Goal: Communication & Community: Share content

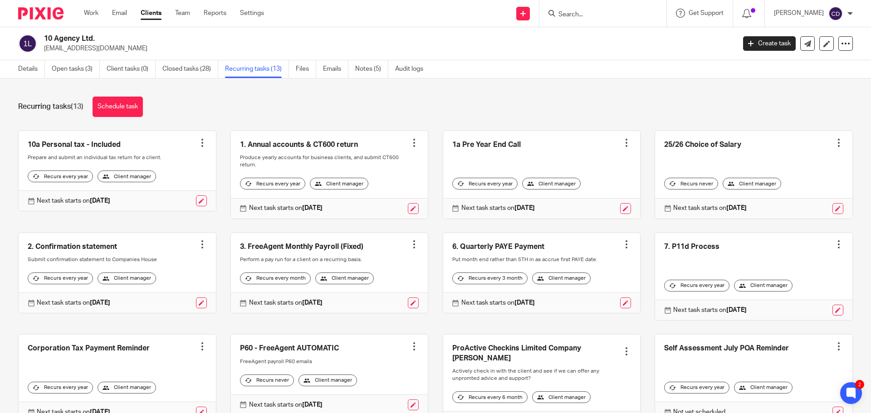
scroll to position [45, 0]
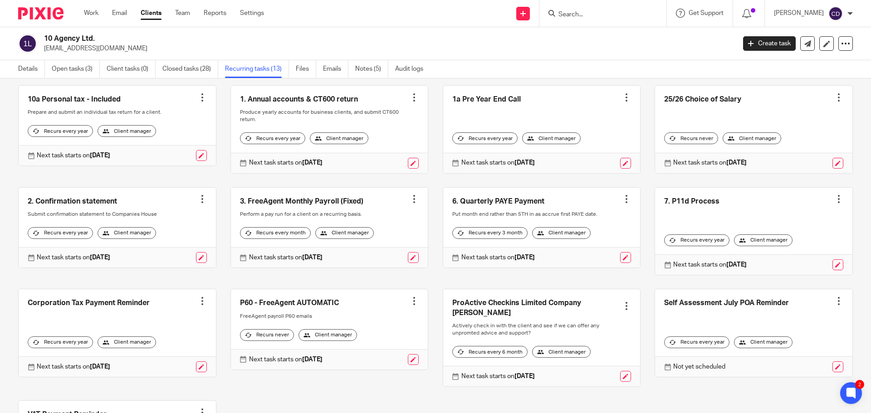
drag, startPoint x: 741, startPoint y: 178, endPoint x: 868, endPoint y: 150, distance: 130.4
click at [741, 174] on div "25/26 Choice of Salary Create task Clone template Recalculate schedule Cancel s…" at bounding box center [746, 129] width 212 height 88
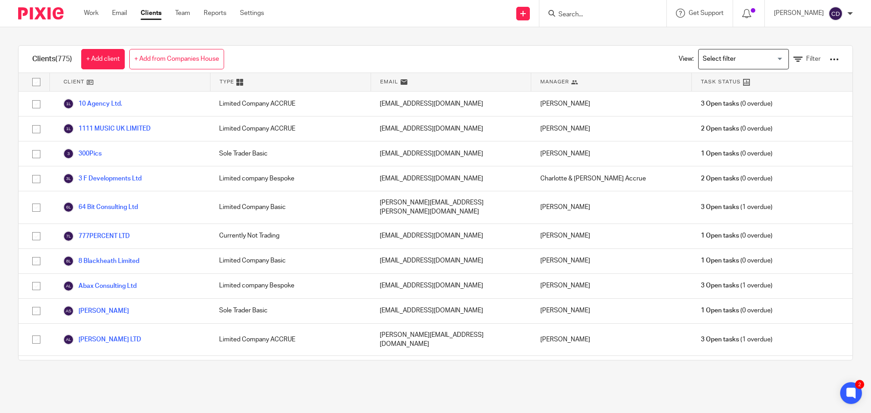
click at [727, 52] on div "Search for option" at bounding box center [741, 58] width 86 height 18
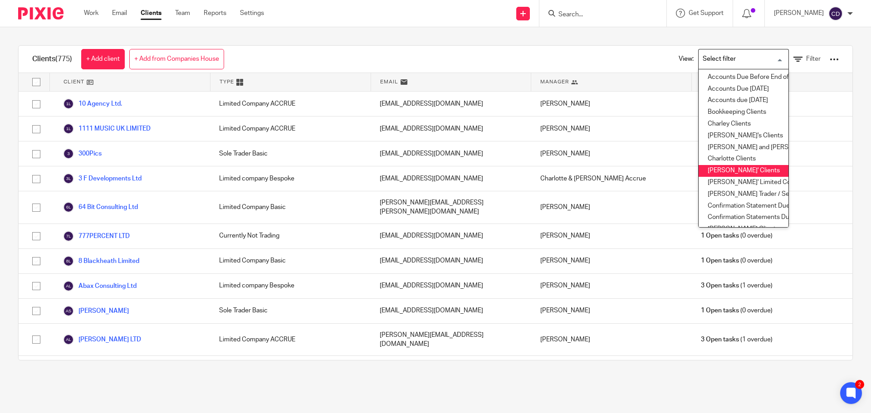
click at [738, 165] on li "Chris' Clients" at bounding box center [743, 171] width 90 height 12
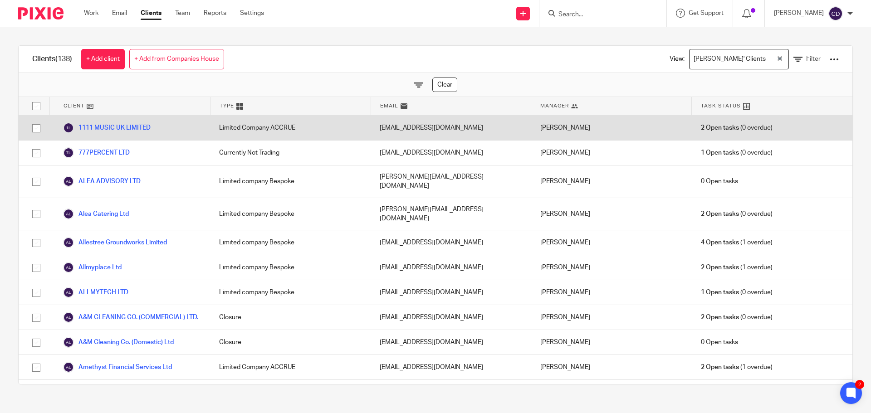
drag, startPoint x: 33, startPoint y: 127, endPoint x: 34, endPoint y: 137, distance: 10.5
click at [33, 127] on input "checkbox" at bounding box center [36, 128] width 17 height 17
checkbox input "true"
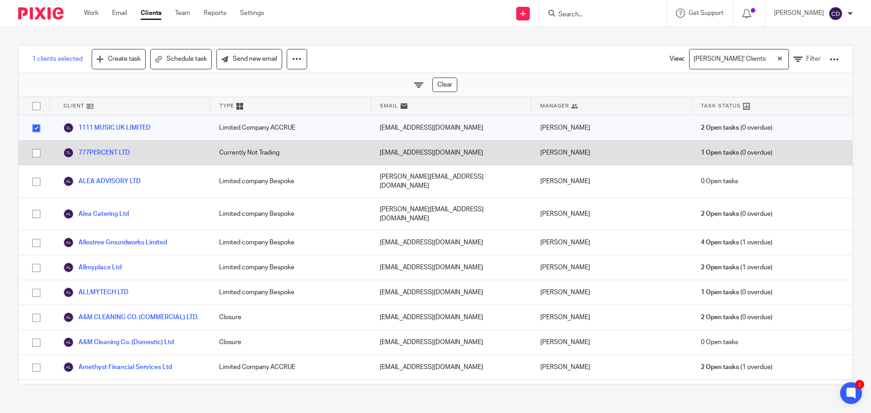
click at [37, 150] on input "checkbox" at bounding box center [36, 153] width 17 height 17
checkbox input "true"
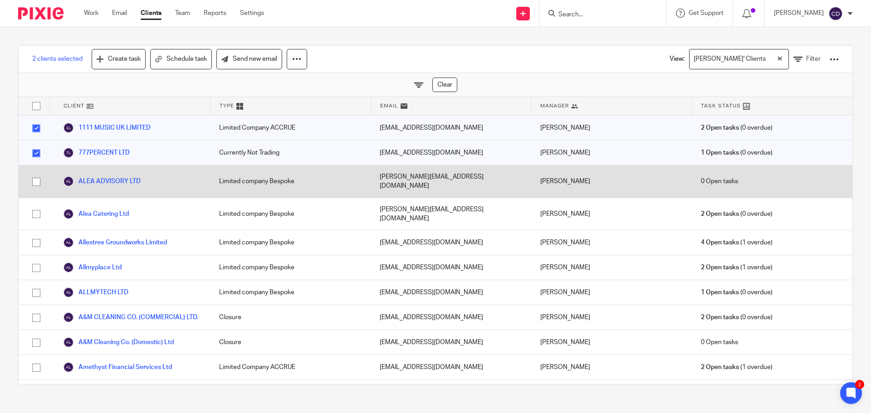
click at [34, 173] on input "checkbox" at bounding box center [36, 181] width 17 height 17
checkbox input "true"
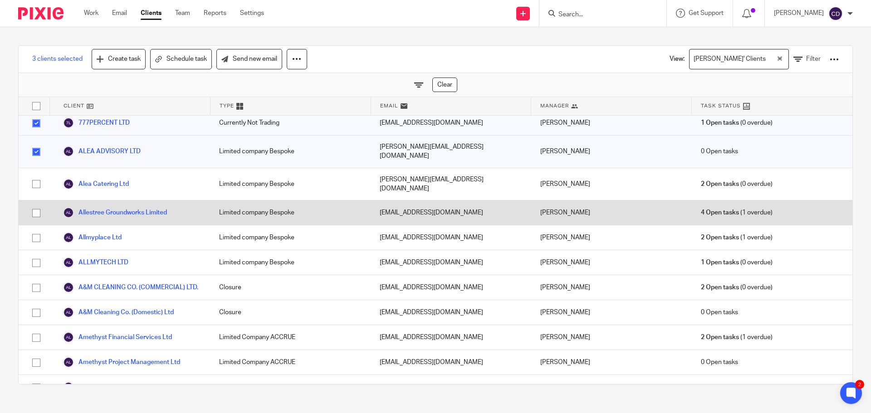
scroll to position [45, 0]
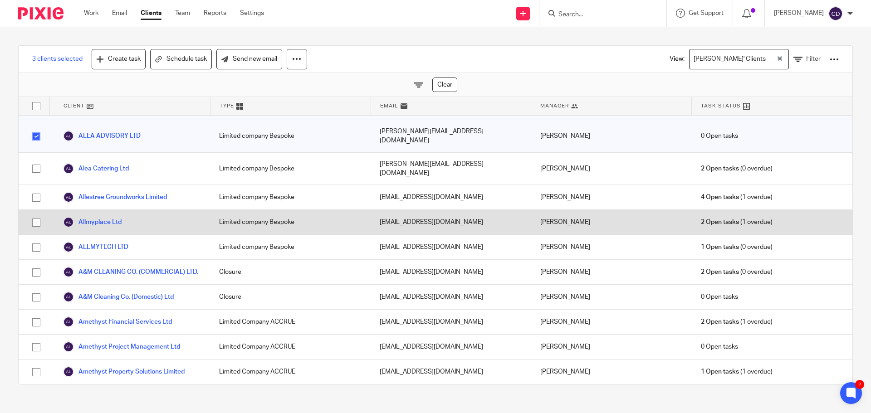
click at [31, 214] on input "checkbox" at bounding box center [36, 222] width 17 height 17
checkbox input "true"
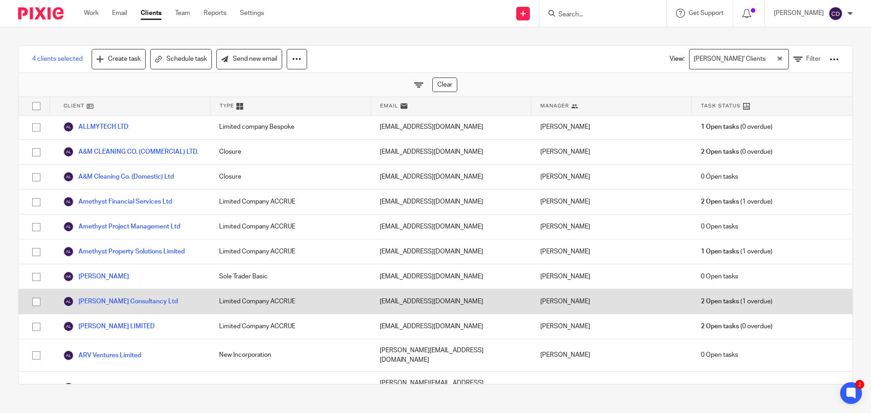
scroll to position [181, 0]
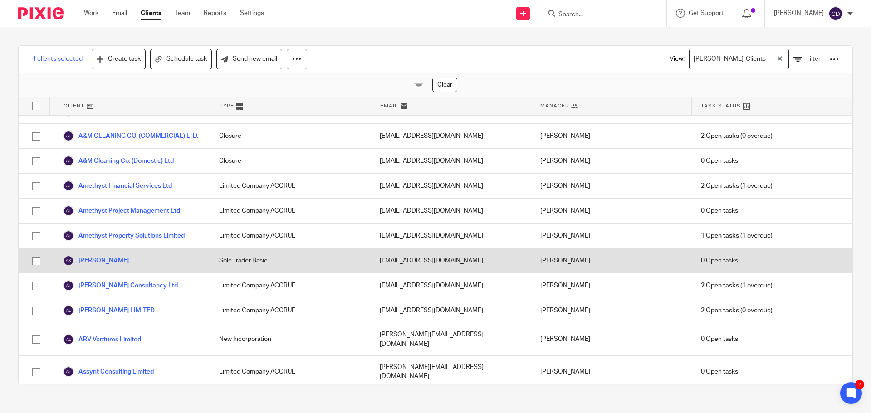
click at [32, 255] on input "checkbox" at bounding box center [36, 261] width 17 height 17
checkbox input "true"
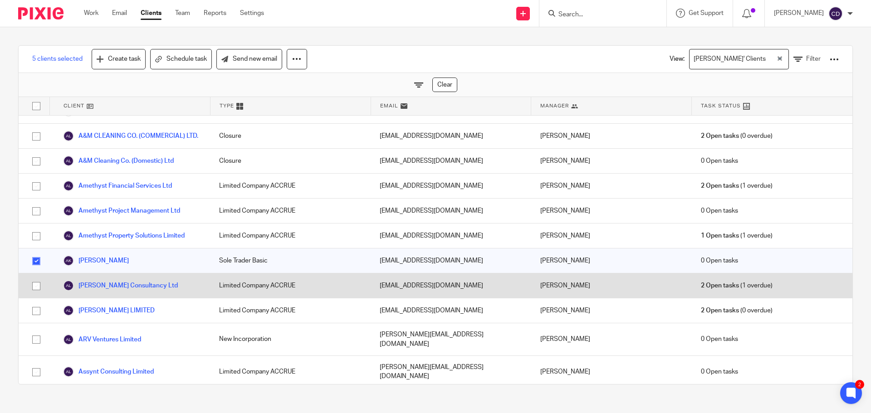
click at [39, 283] on input "checkbox" at bounding box center [36, 286] width 17 height 17
checkbox input "true"
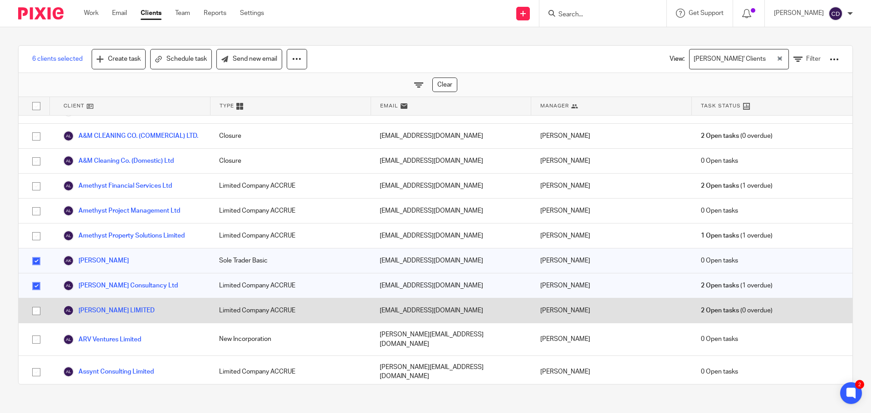
click at [39, 314] on div at bounding box center [34, 310] width 31 height 24
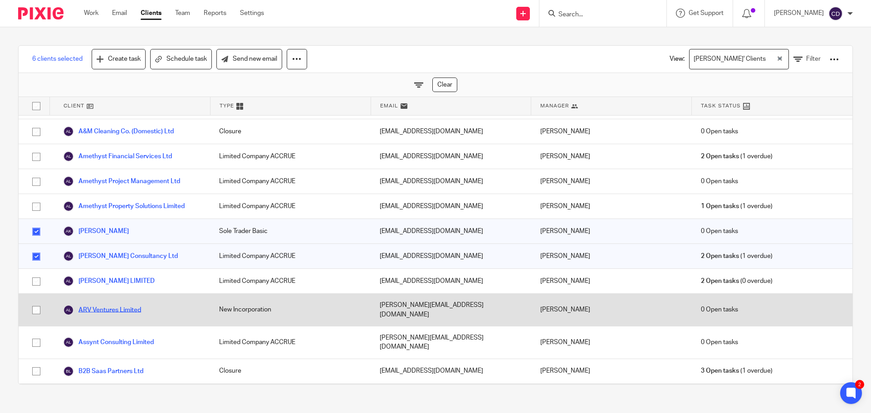
scroll to position [227, 0]
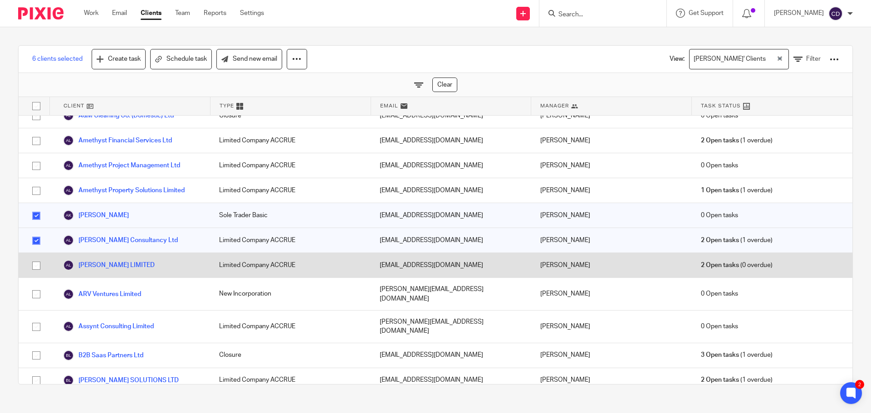
click at [35, 262] on input "checkbox" at bounding box center [36, 265] width 17 height 17
checkbox input "true"
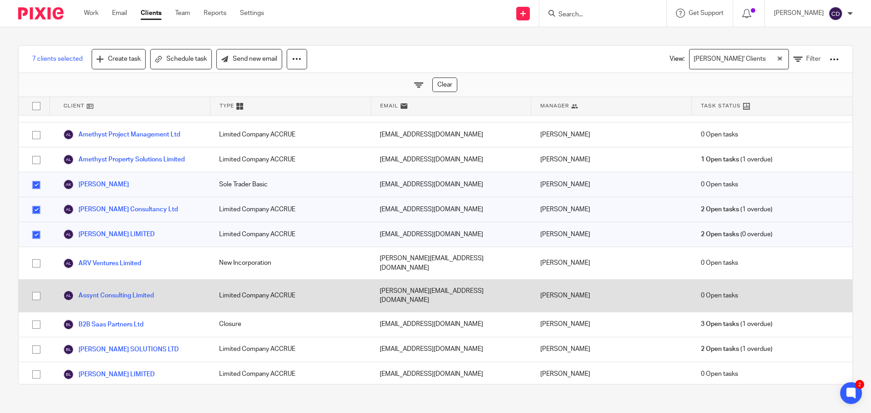
scroll to position [272, 0]
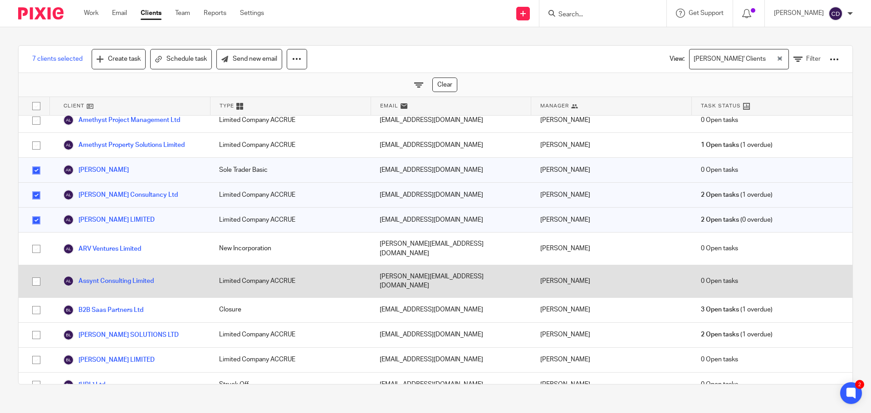
click at [30, 273] on input "checkbox" at bounding box center [36, 281] width 17 height 17
checkbox input "true"
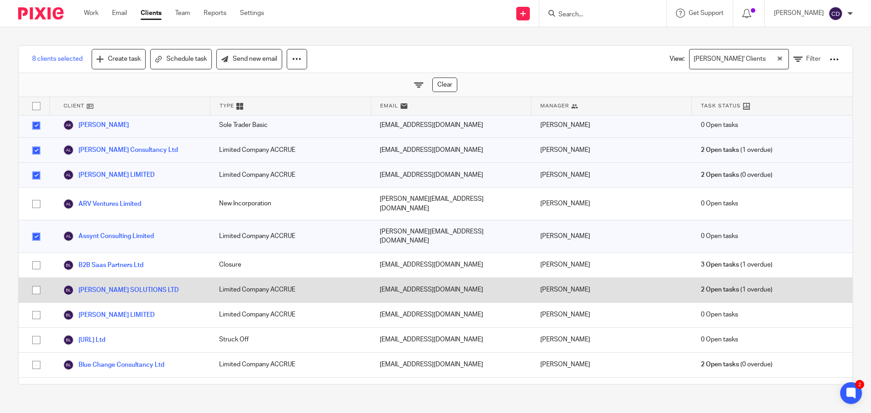
scroll to position [317, 0]
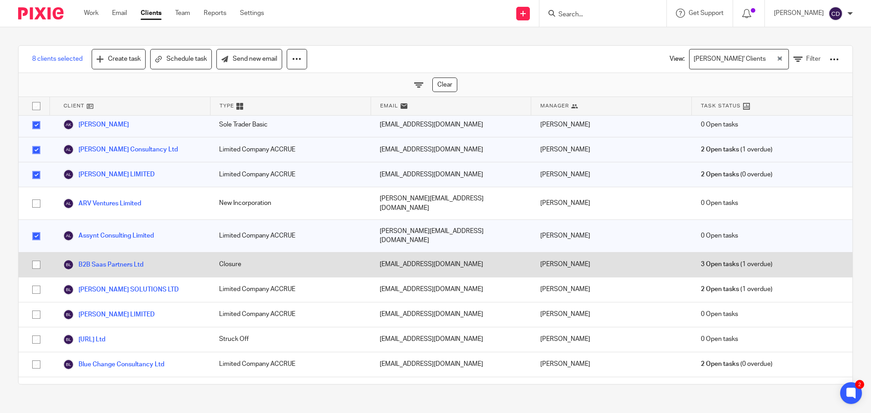
click at [31, 256] on input "checkbox" at bounding box center [36, 264] width 17 height 17
checkbox input "true"
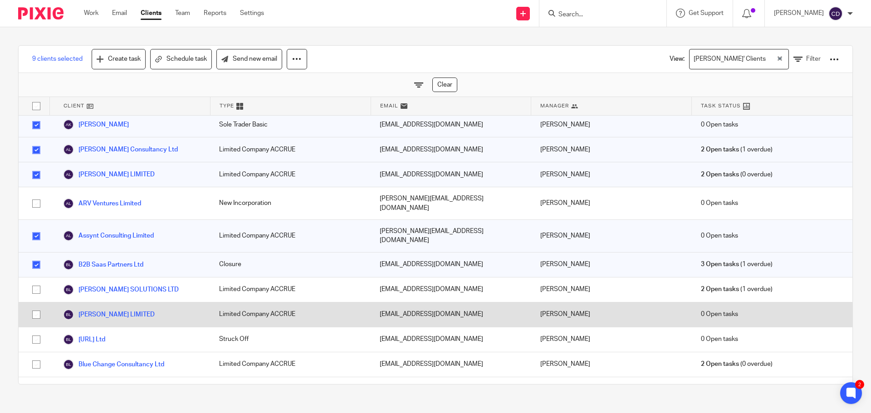
scroll to position [363, 0]
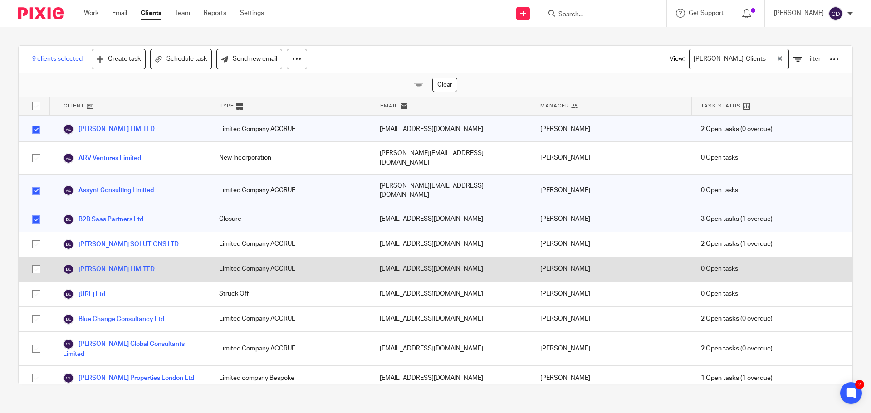
click at [34, 261] on input "checkbox" at bounding box center [36, 269] width 17 height 17
checkbox input "true"
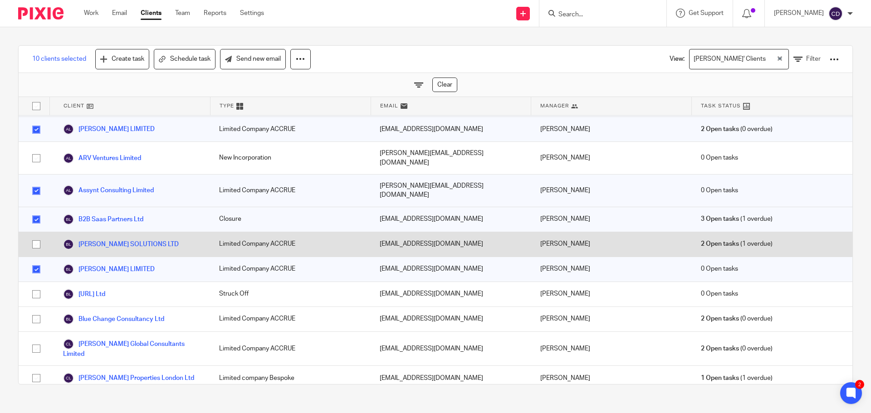
click at [36, 236] on input "checkbox" at bounding box center [36, 244] width 17 height 17
checkbox input "true"
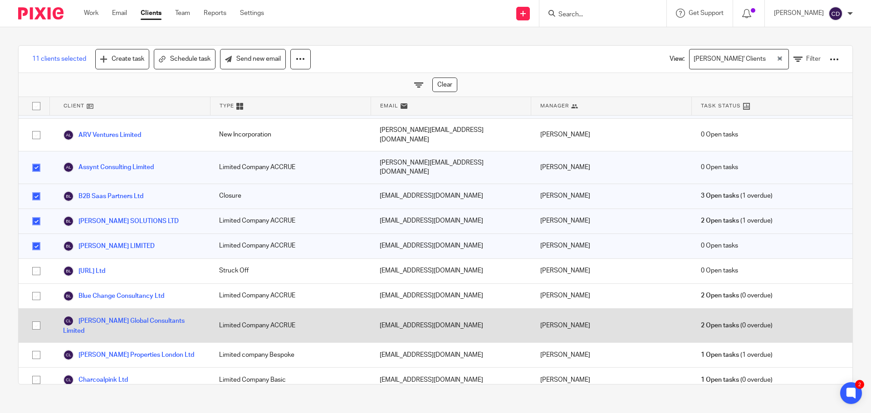
scroll to position [408, 0]
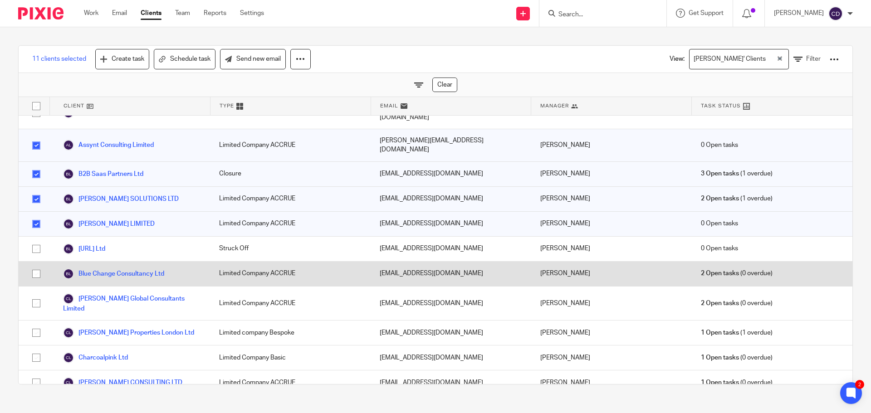
click at [32, 265] on input "checkbox" at bounding box center [36, 273] width 17 height 17
checkbox input "true"
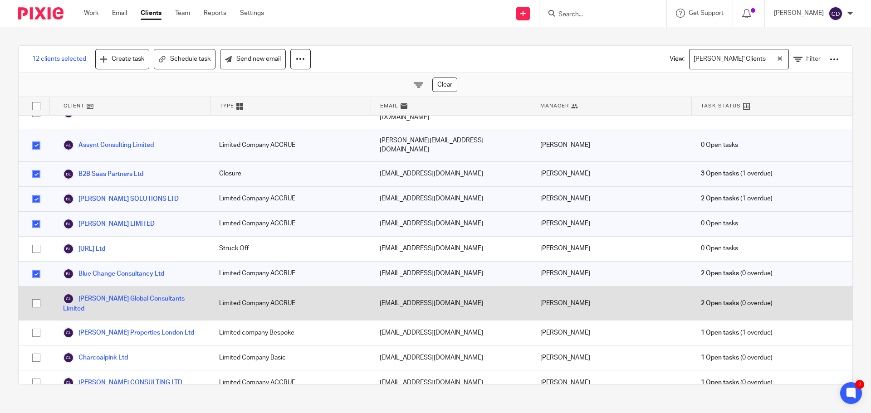
click at [30, 295] on input "checkbox" at bounding box center [36, 303] width 17 height 17
checkbox input "true"
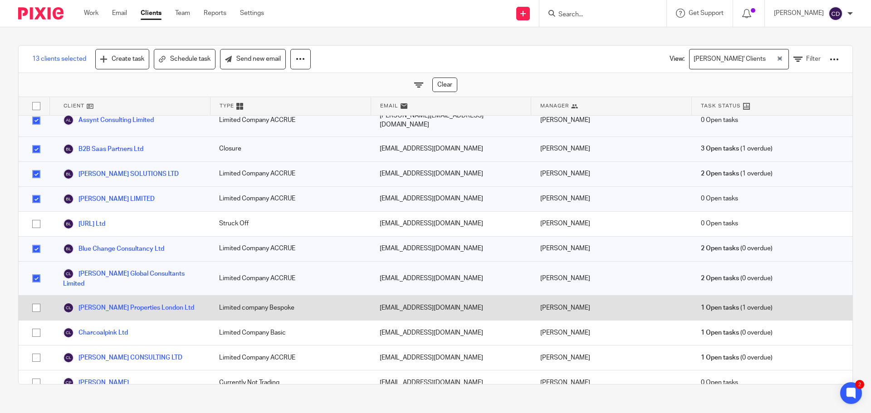
scroll to position [453, 0]
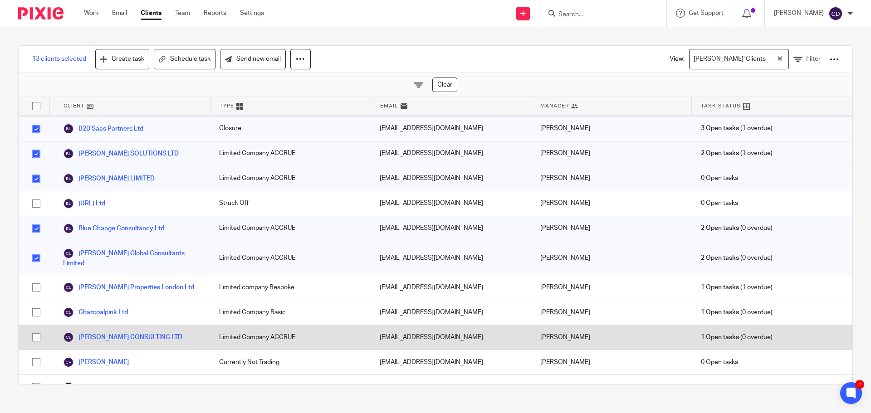
click at [32, 329] on input "checkbox" at bounding box center [36, 337] width 17 height 17
checkbox input "true"
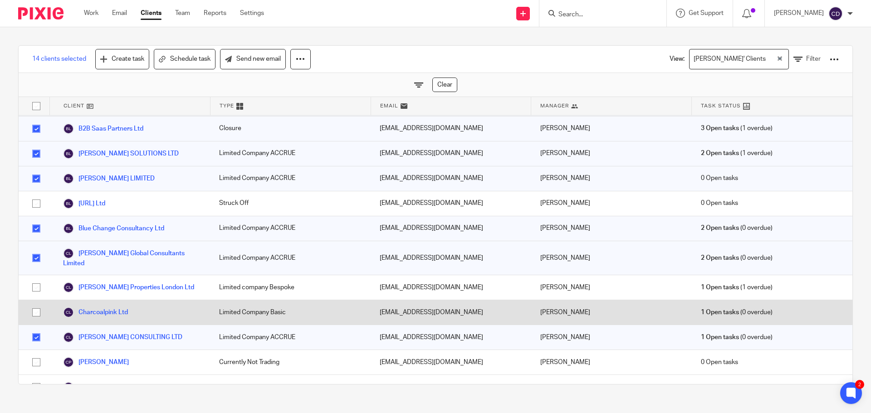
click at [34, 304] on input "checkbox" at bounding box center [36, 312] width 17 height 17
checkbox input "true"
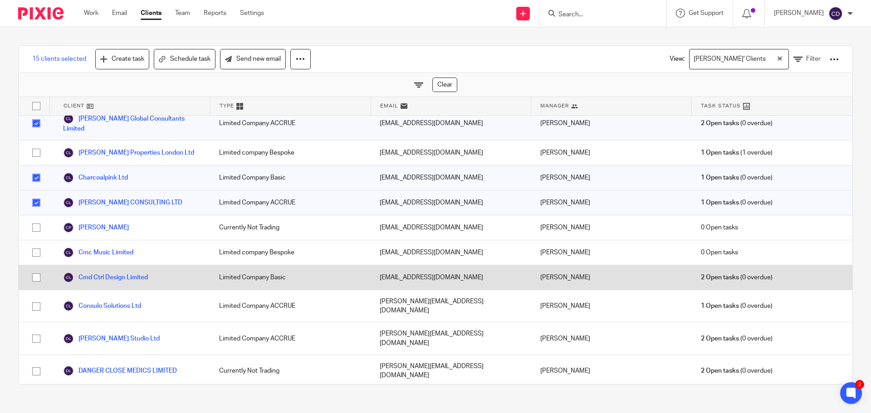
scroll to position [590, 0]
click at [27, 264] on div at bounding box center [34, 276] width 31 height 24
click at [34, 268] on input "checkbox" at bounding box center [36, 276] width 17 height 17
checkbox input "true"
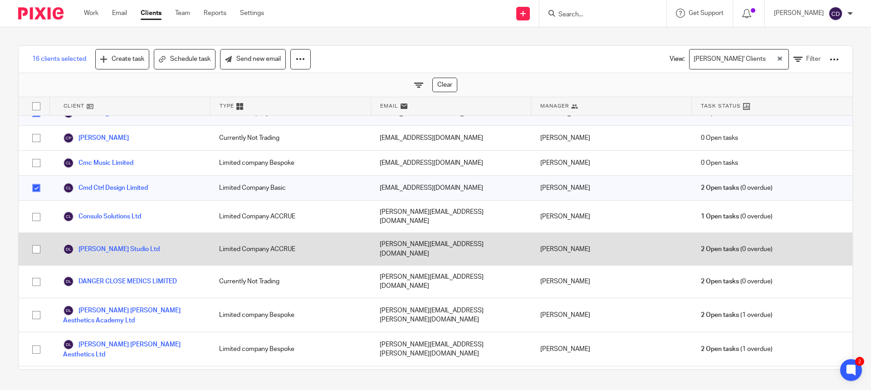
scroll to position [680, 0]
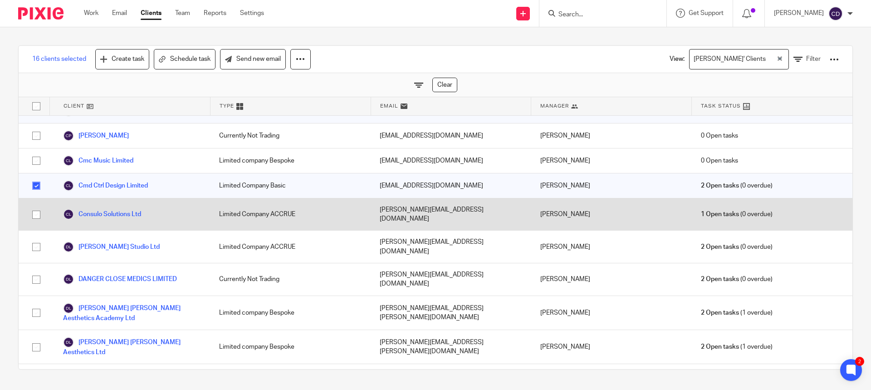
click at [30, 206] on input "checkbox" at bounding box center [36, 214] width 17 height 17
checkbox input "true"
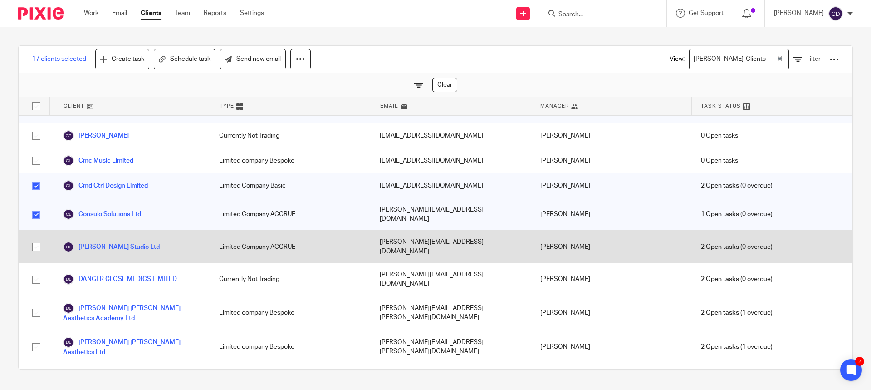
click at [38, 238] on input "checkbox" at bounding box center [36, 246] width 17 height 17
checkbox input "true"
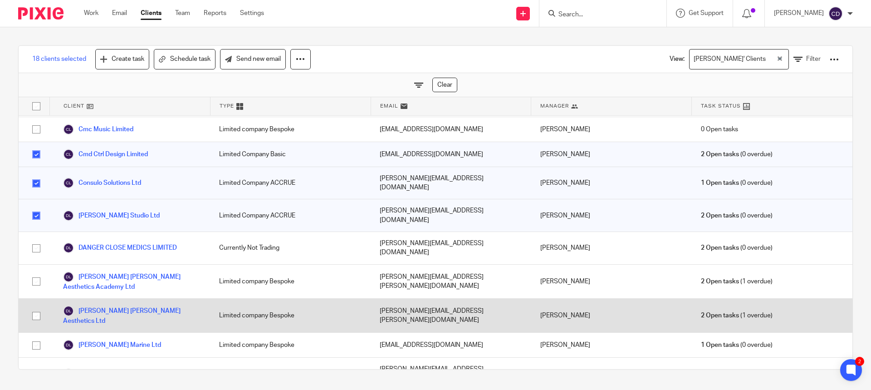
scroll to position [726, 0]
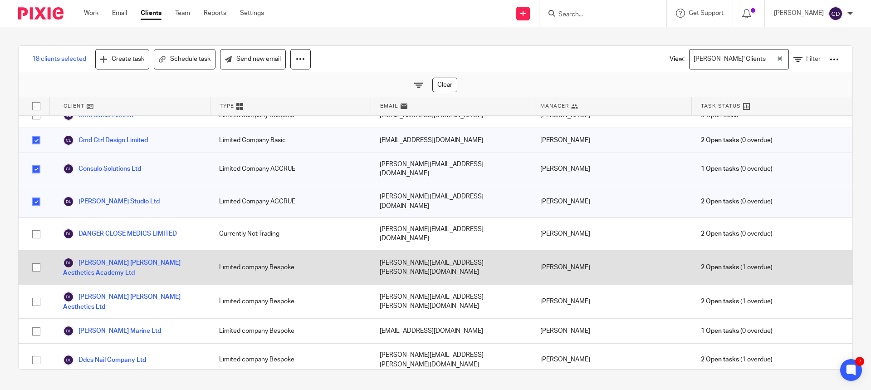
click at [35, 258] on input "checkbox" at bounding box center [36, 266] width 17 height 17
checkbox input "true"
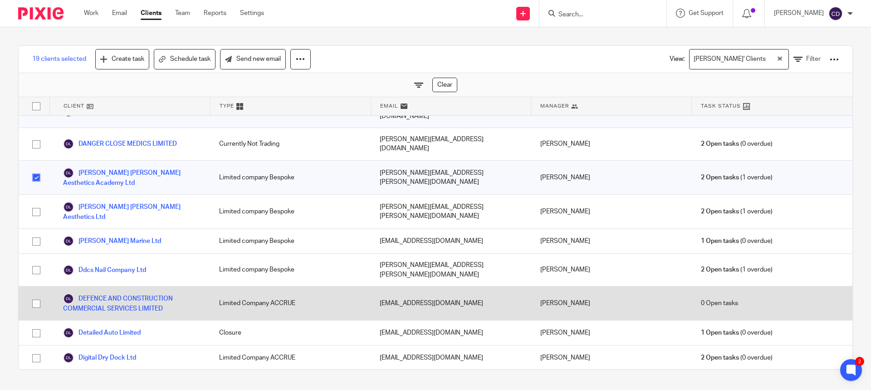
scroll to position [816, 0]
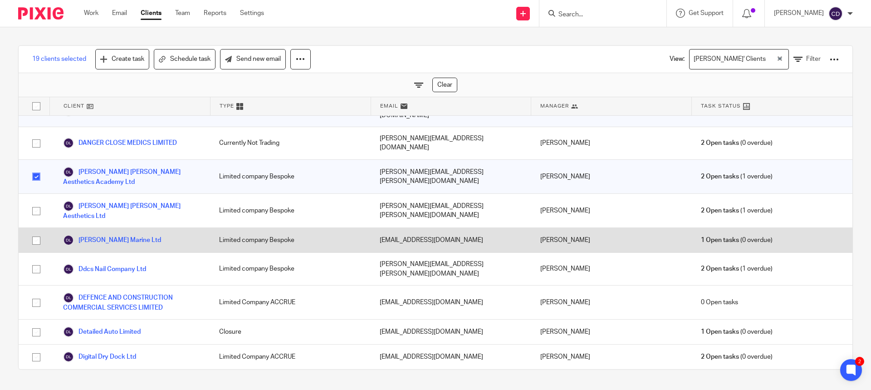
click at [35, 232] on input "checkbox" at bounding box center [36, 240] width 17 height 17
checkbox input "true"
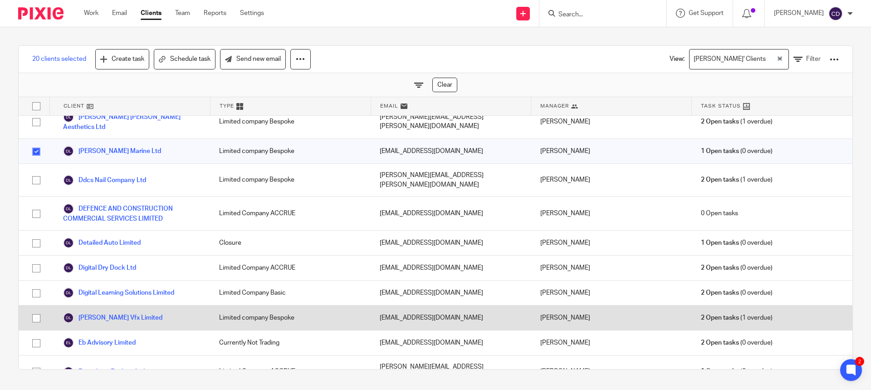
scroll to position [907, 0]
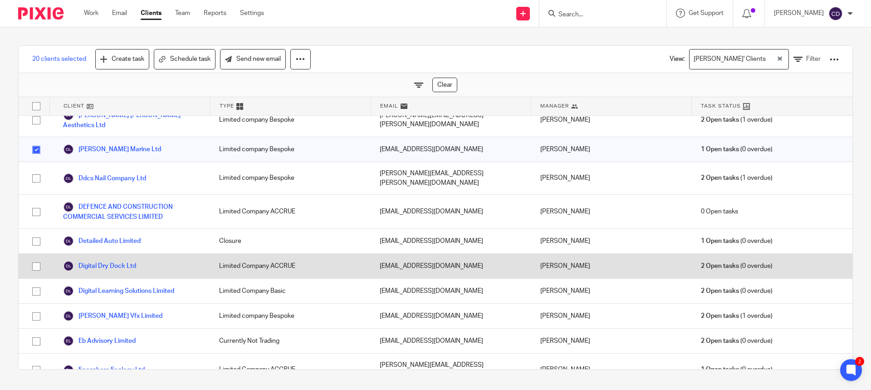
click at [34, 258] on input "checkbox" at bounding box center [36, 266] width 17 height 17
checkbox input "true"
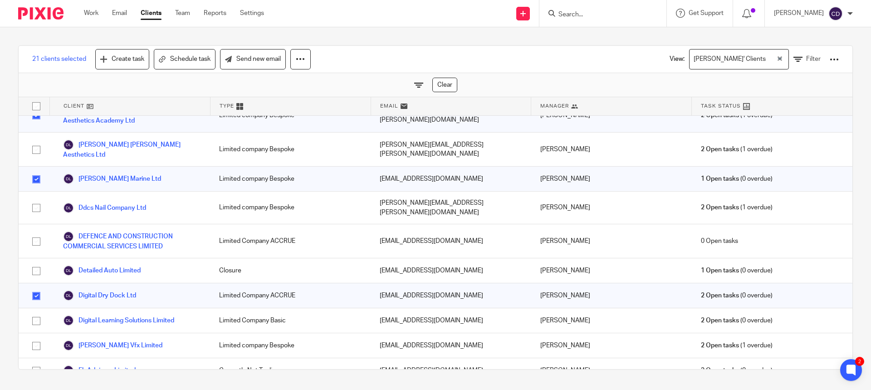
scroll to position [862, 0]
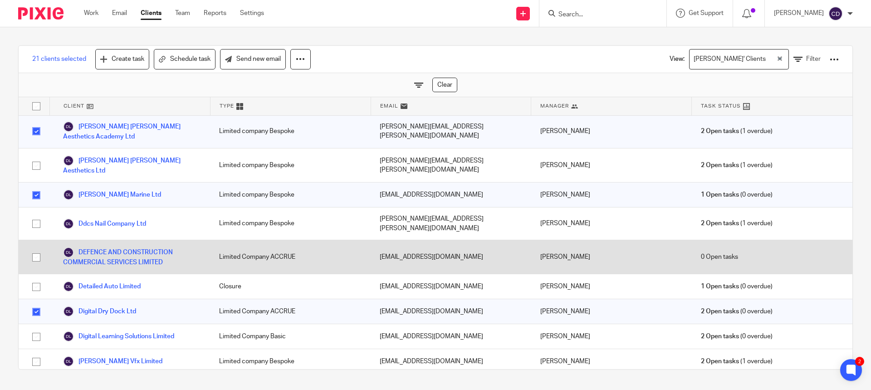
click at [39, 249] on input "checkbox" at bounding box center [36, 257] width 17 height 17
checkbox input "true"
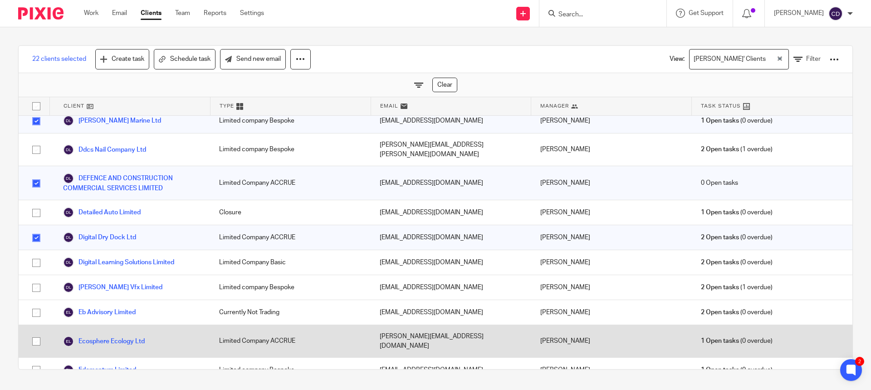
scroll to position [952, 0]
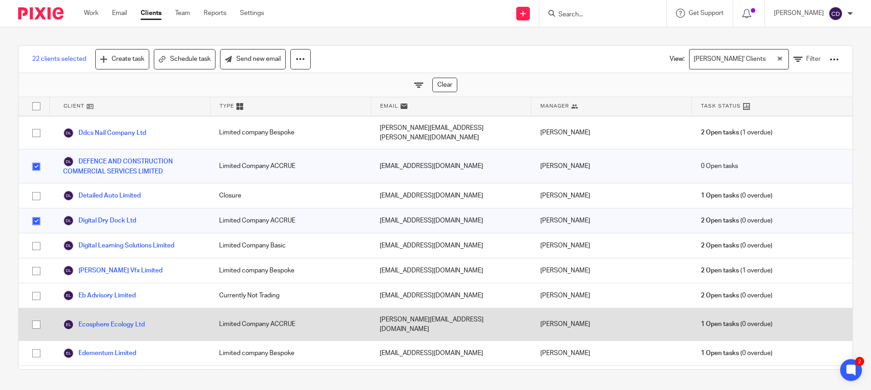
click at [39, 316] on input "checkbox" at bounding box center [36, 324] width 17 height 17
checkbox input "true"
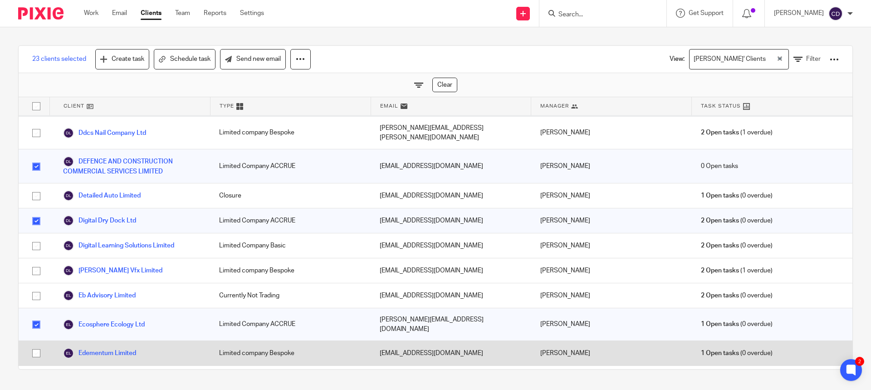
click at [34, 344] on input "checkbox" at bounding box center [36, 352] width 17 height 17
checkbox input "true"
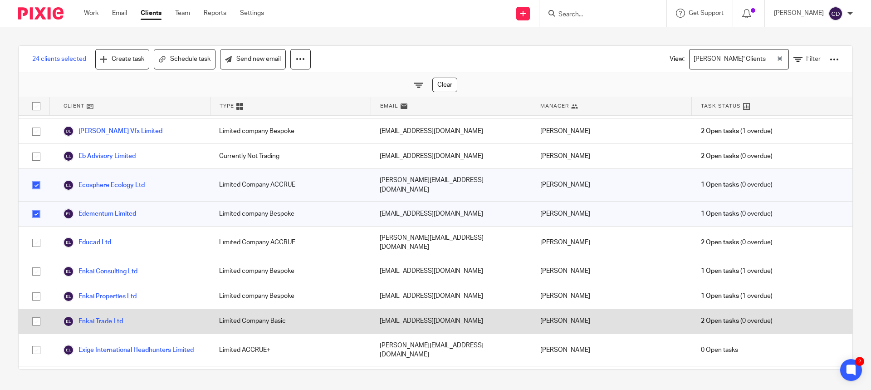
scroll to position [1134, 0]
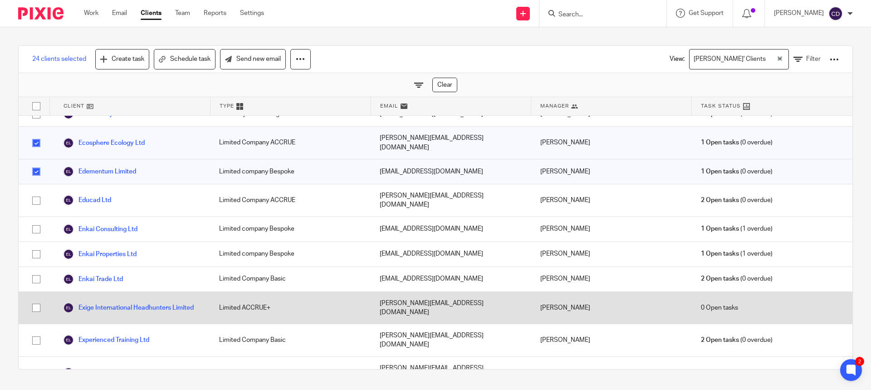
click at [38, 299] on input "checkbox" at bounding box center [36, 307] width 17 height 17
checkbox input "true"
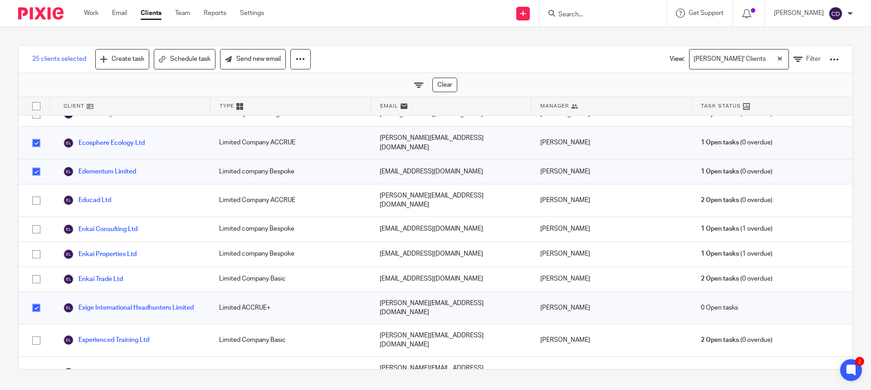
scroll to position [1088, 0]
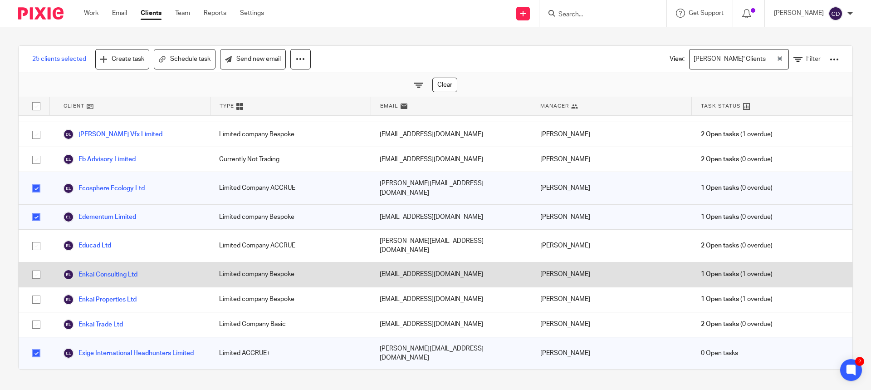
click at [34, 266] on input "checkbox" at bounding box center [36, 274] width 17 height 17
checkbox input "true"
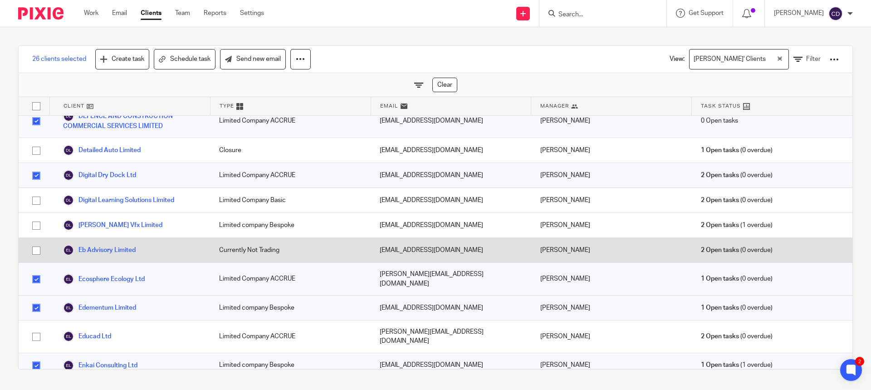
scroll to position [952, 0]
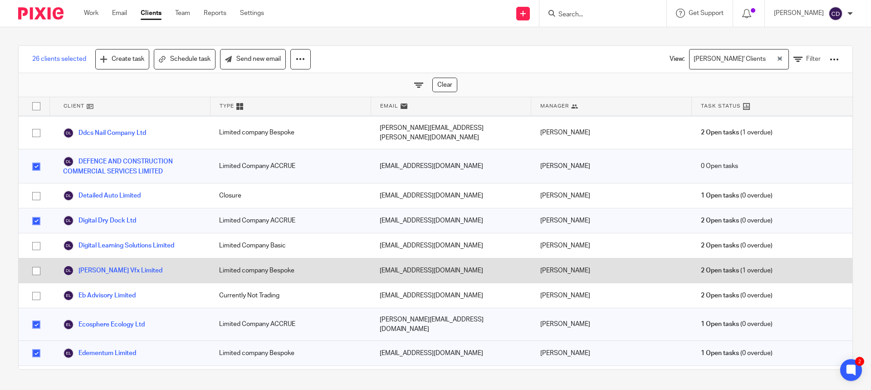
click at [39, 262] on input "checkbox" at bounding box center [36, 270] width 17 height 17
checkbox input "true"
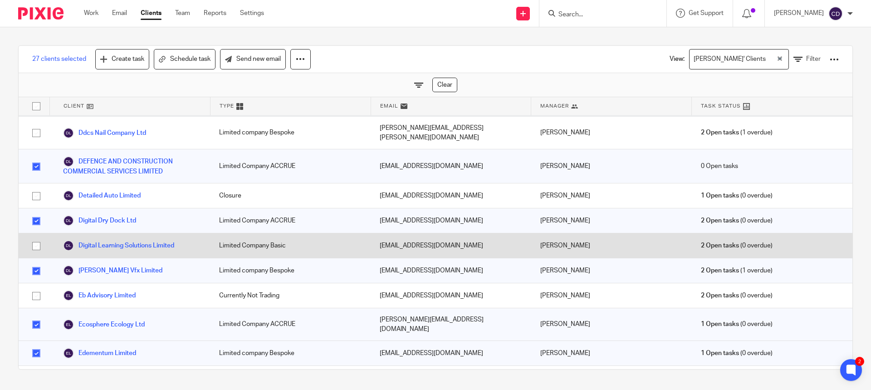
click at [29, 237] on input "checkbox" at bounding box center [36, 245] width 17 height 17
checkbox input "true"
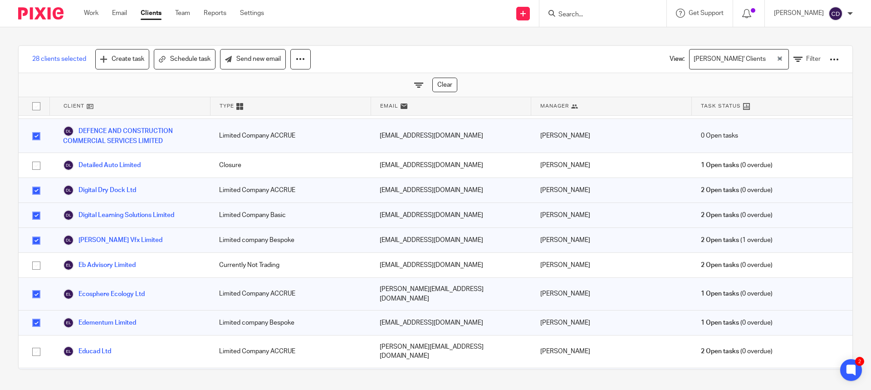
scroll to position [998, 0]
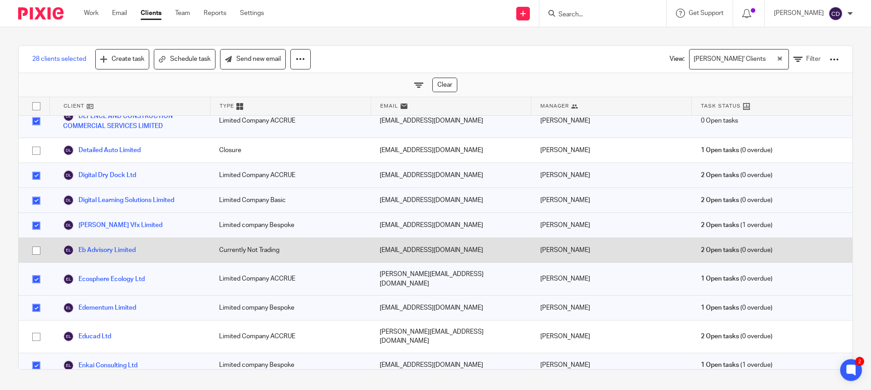
click at [34, 242] on input "checkbox" at bounding box center [36, 250] width 17 height 17
checkbox input "true"
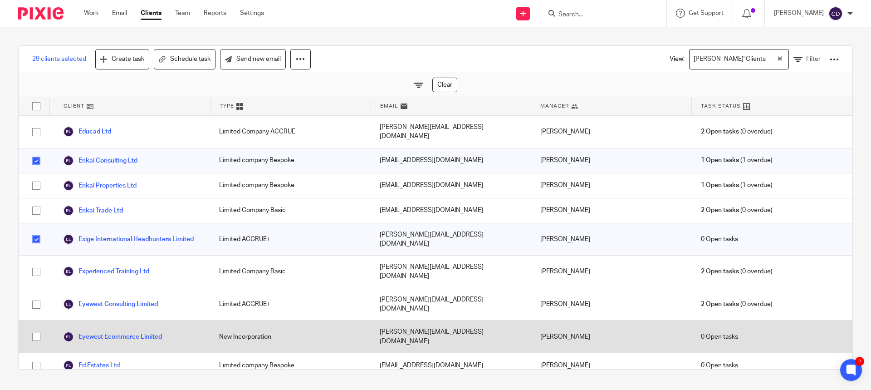
scroll to position [1224, 0]
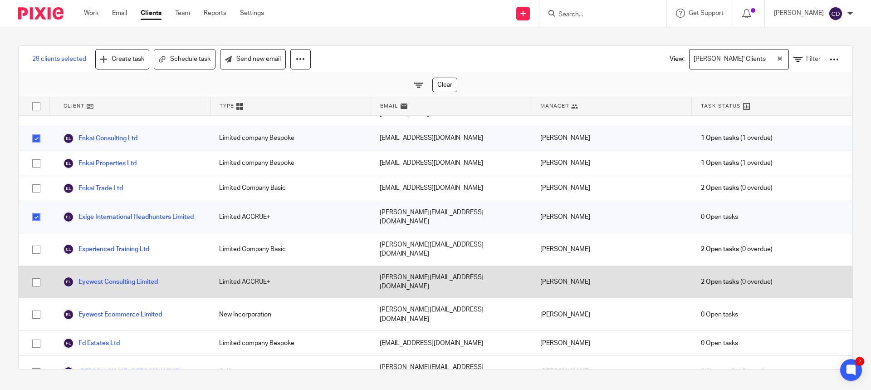
click at [40, 273] on input "checkbox" at bounding box center [36, 281] width 17 height 17
checkbox input "true"
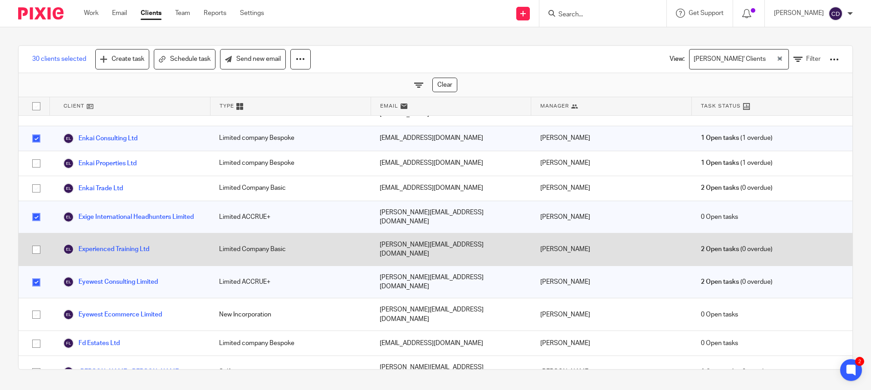
click at [36, 241] on input "checkbox" at bounding box center [36, 249] width 17 height 17
checkbox input "true"
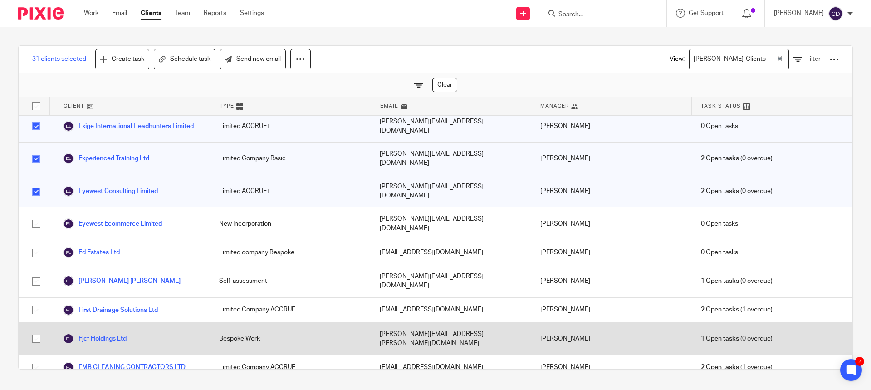
scroll to position [1360, 0]
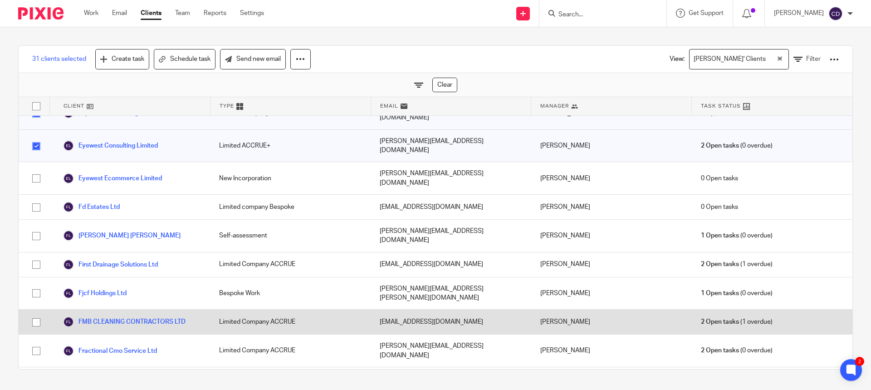
click at [36, 313] on input "checkbox" at bounding box center [36, 321] width 17 height 17
checkbox input "true"
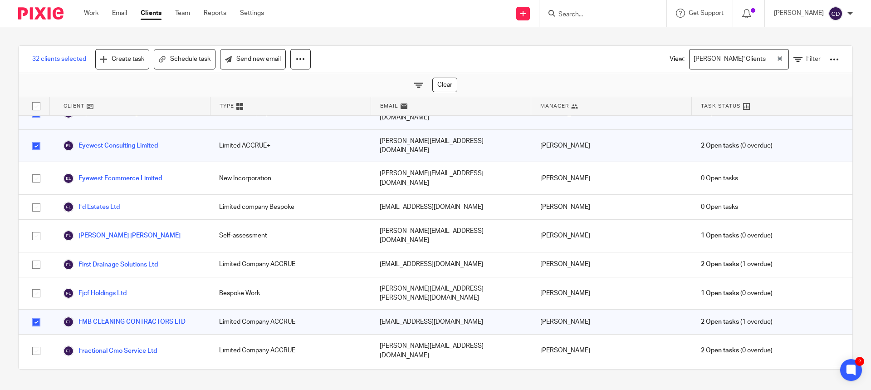
scroll to position [1406, 0]
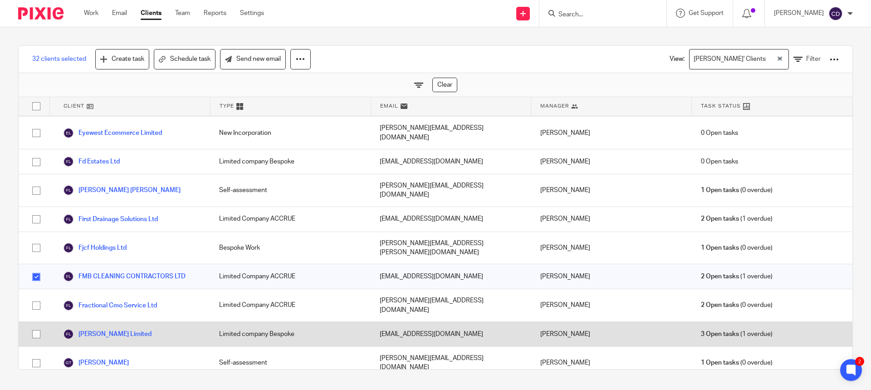
click at [36, 325] on input "checkbox" at bounding box center [36, 333] width 17 height 17
checkbox input "true"
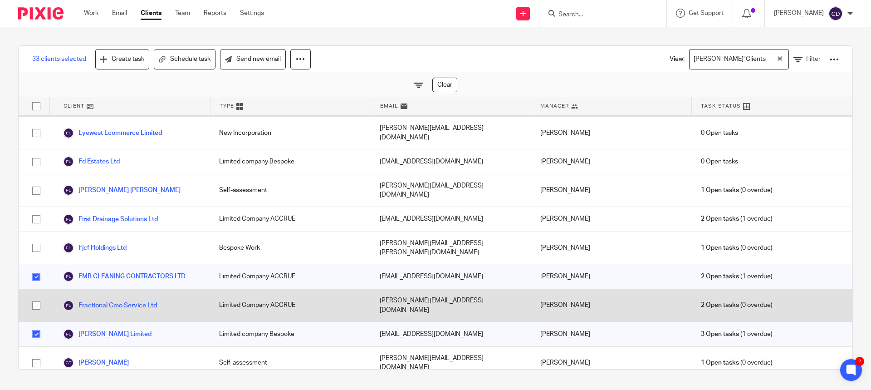
click at [39, 297] on input "checkbox" at bounding box center [36, 305] width 17 height 17
checkbox input "true"
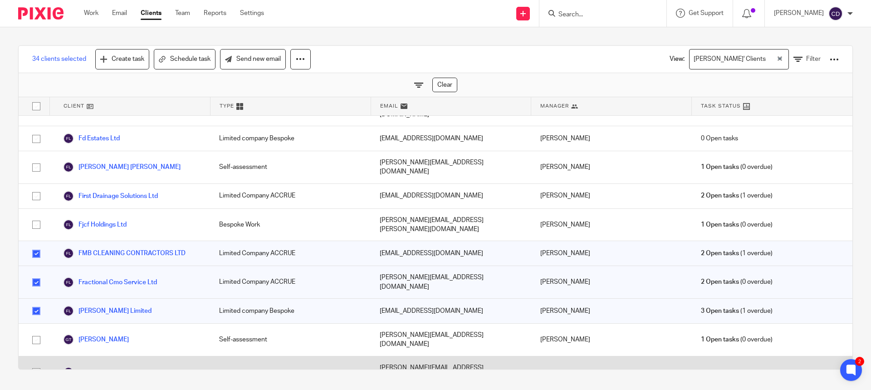
scroll to position [1451, 0]
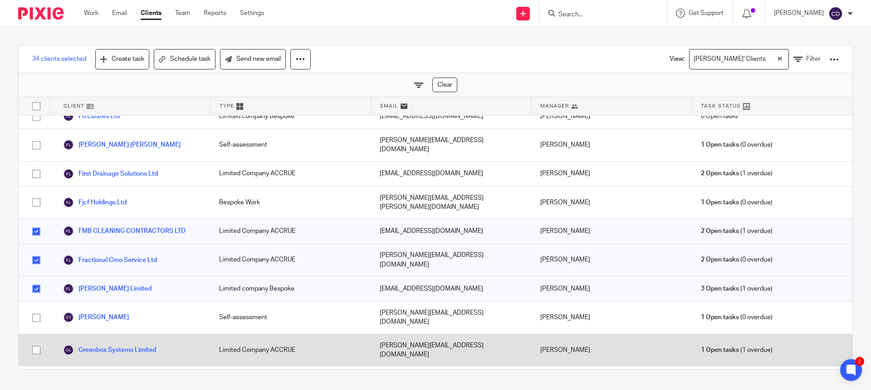
click at [33, 341] on input "checkbox" at bounding box center [36, 349] width 17 height 17
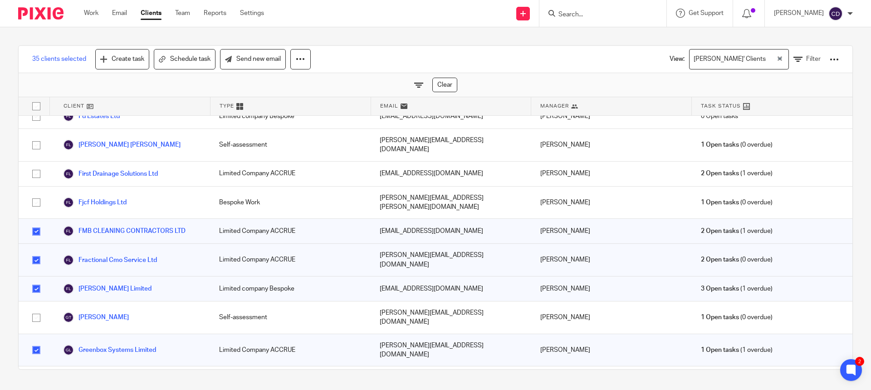
click at [36, 341] on input "checkbox" at bounding box center [36, 349] width 17 height 17
checkbox input "false"
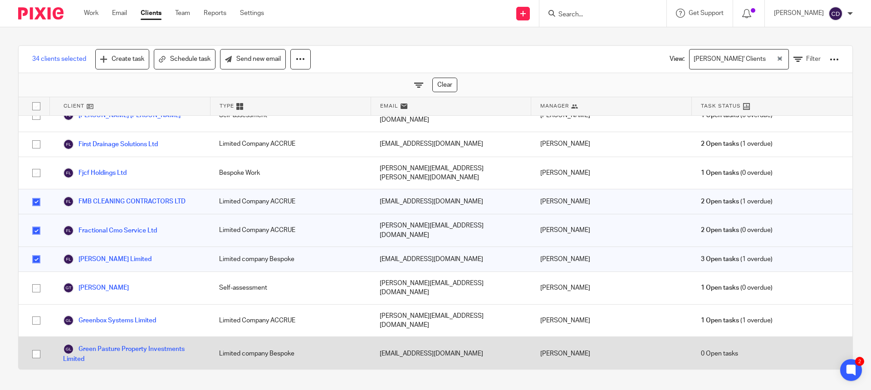
scroll to position [1496, 0]
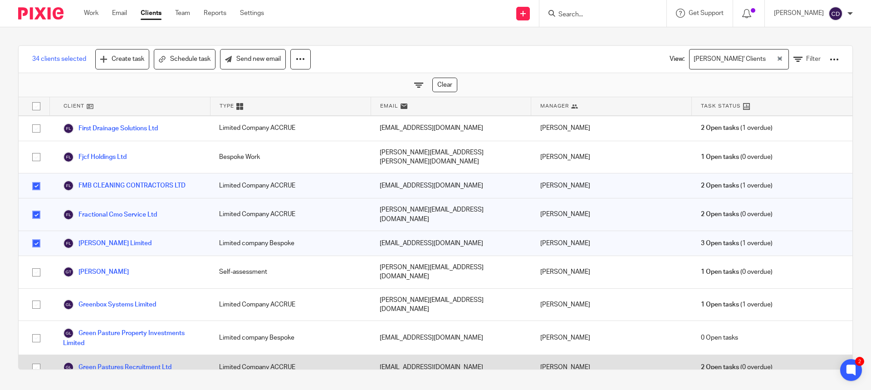
click at [35, 359] on input "checkbox" at bounding box center [36, 367] width 17 height 17
checkbox input "true"
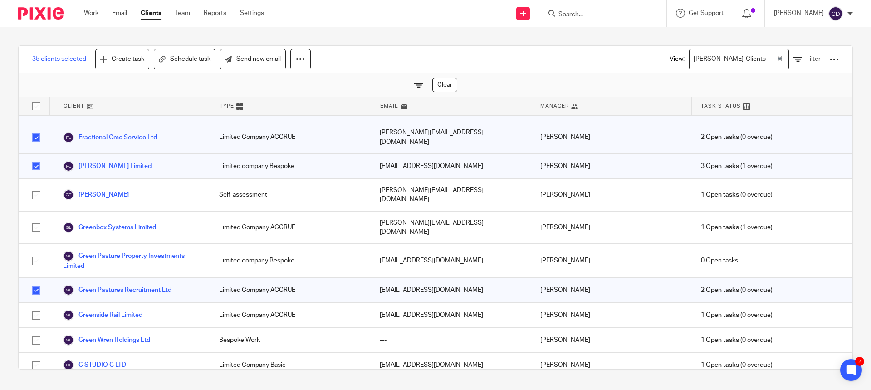
scroll to position [1587, 0]
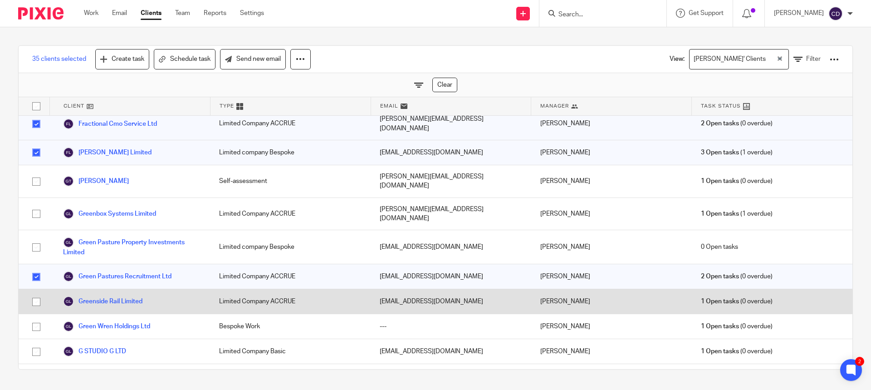
click at [27, 289] on div at bounding box center [34, 301] width 31 height 24
click at [34, 293] on input "checkbox" at bounding box center [36, 301] width 17 height 17
checkbox input "true"
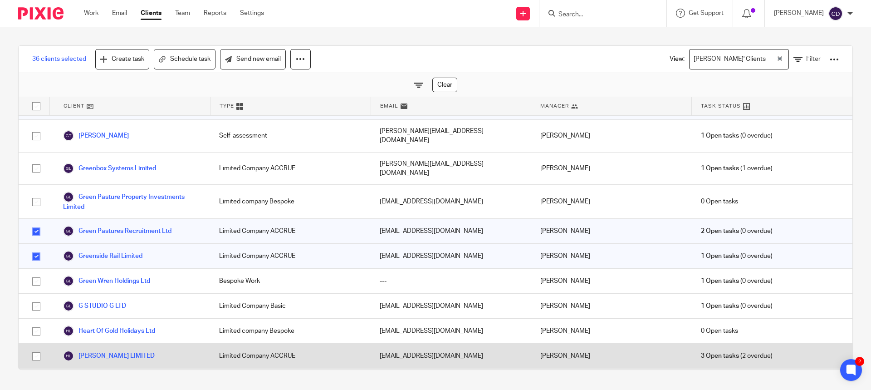
scroll to position [1678, 0]
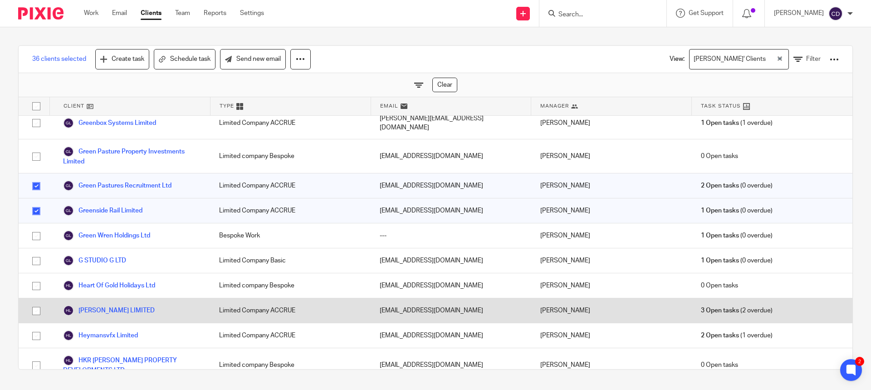
click at [36, 302] on input "checkbox" at bounding box center [36, 310] width 17 height 17
checkbox input "true"
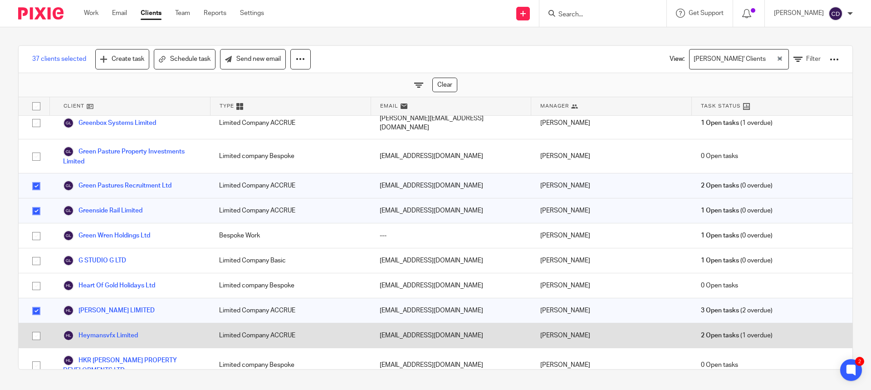
click at [34, 327] on input "checkbox" at bounding box center [36, 335] width 17 height 17
checkbox input "true"
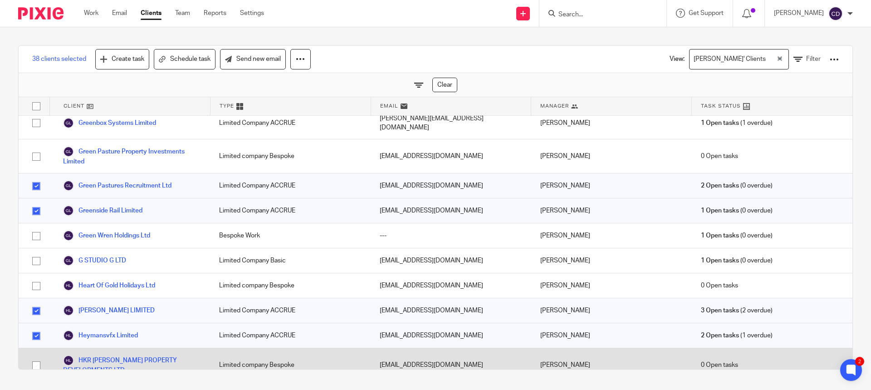
scroll to position [1633, 0]
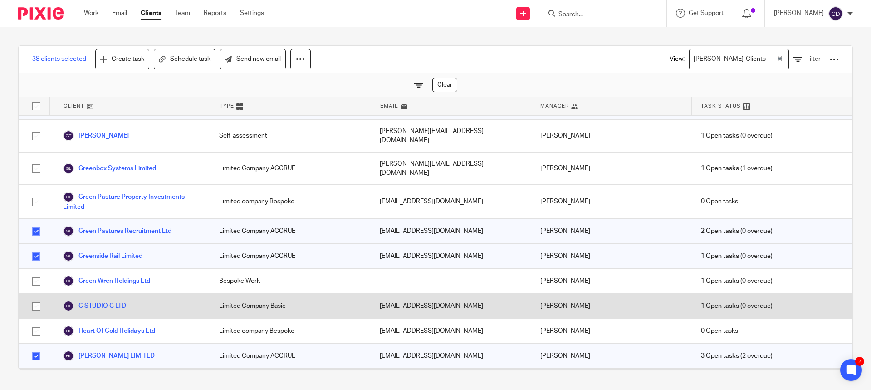
click at [35, 297] on input "checkbox" at bounding box center [36, 305] width 17 height 17
checkbox input "true"
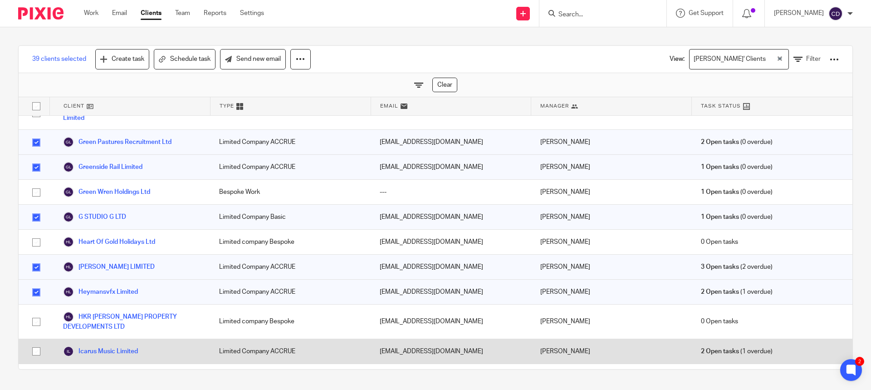
scroll to position [1723, 0]
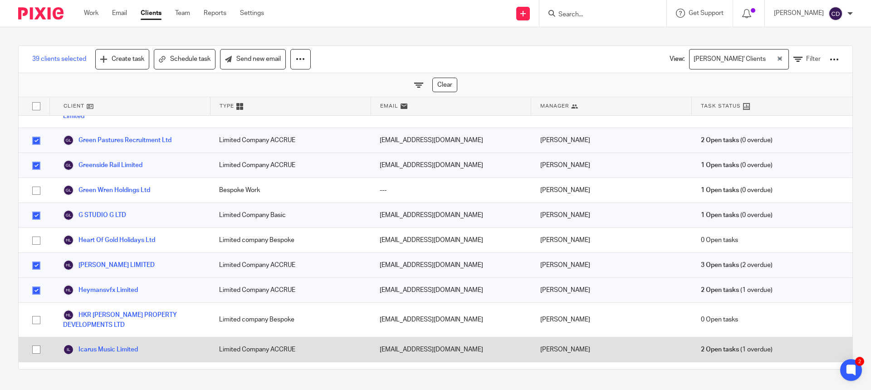
click at [33, 341] on input "checkbox" at bounding box center [36, 349] width 17 height 17
checkbox input "true"
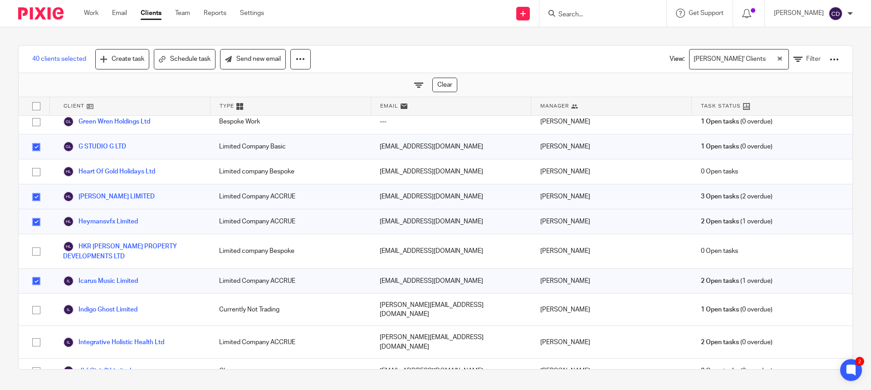
scroll to position [1814, 0]
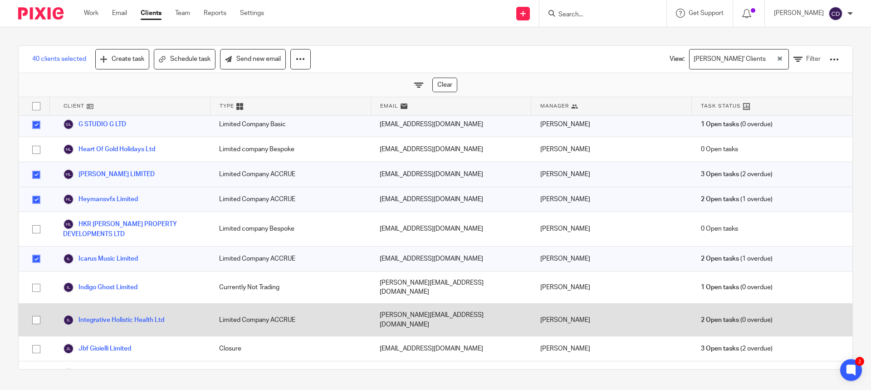
click at [35, 311] on input "checkbox" at bounding box center [36, 319] width 17 height 17
checkbox input "true"
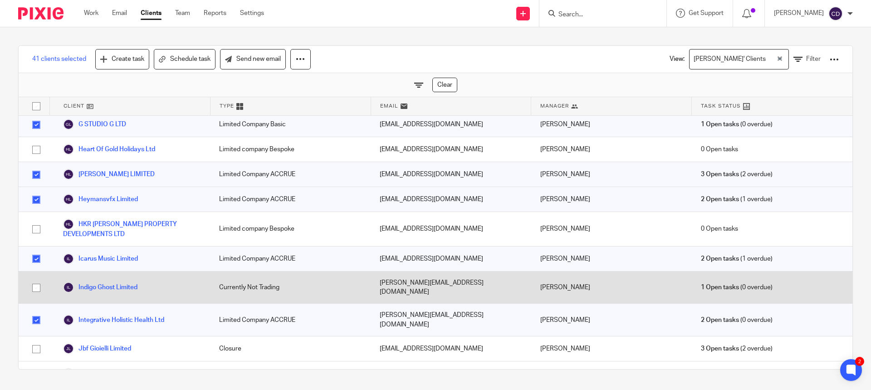
click at [39, 279] on input "checkbox" at bounding box center [36, 287] width 17 height 17
checkbox input "true"
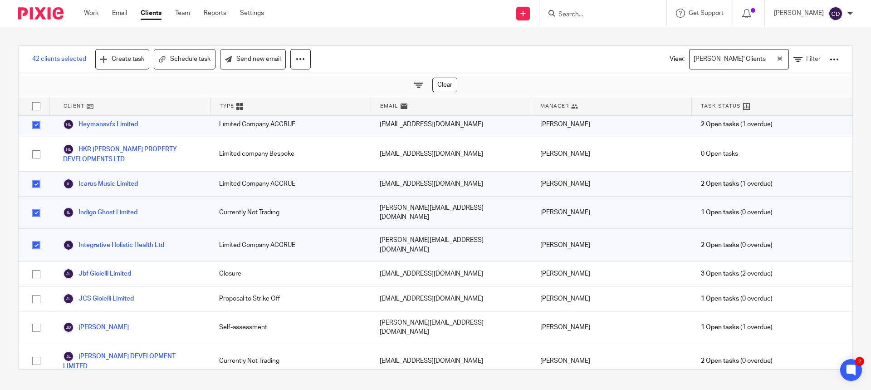
scroll to position [1905, 0]
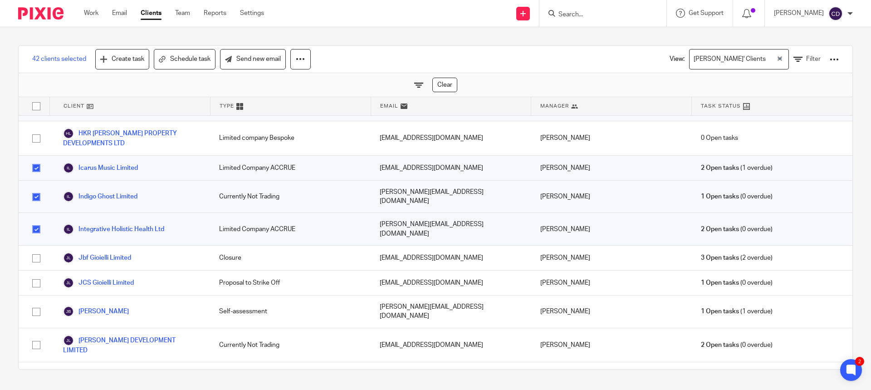
checkbox input "true"
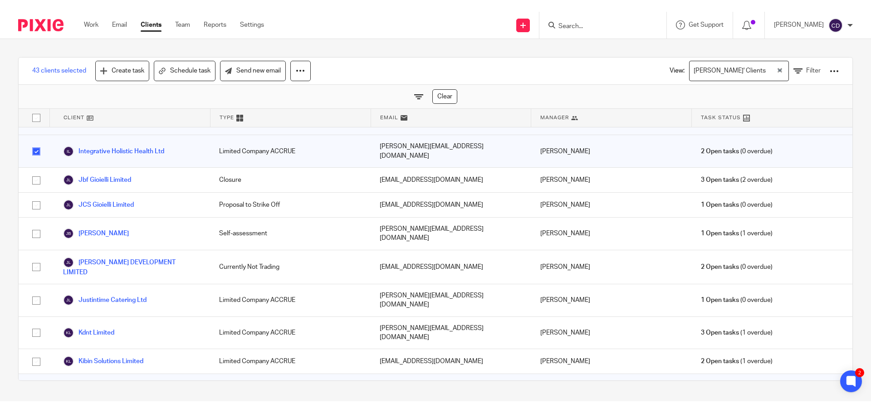
scroll to position [1995, 0]
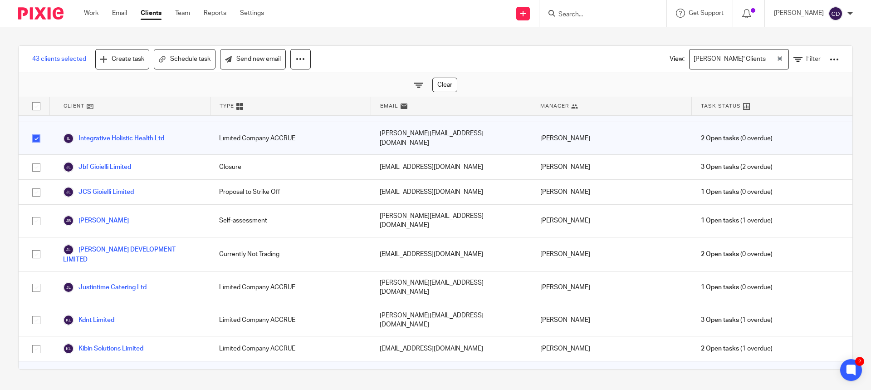
checkbox input "true"
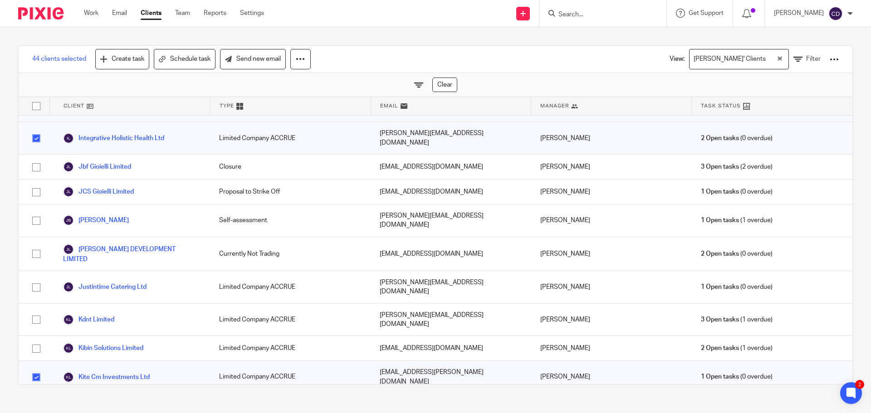
click at [22, 394] on div at bounding box center [34, 410] width 31 height 32
click at [36, 401] on input "checkbox" at bounding box center [36, 409] width 17 height 17
checkbox input "true"
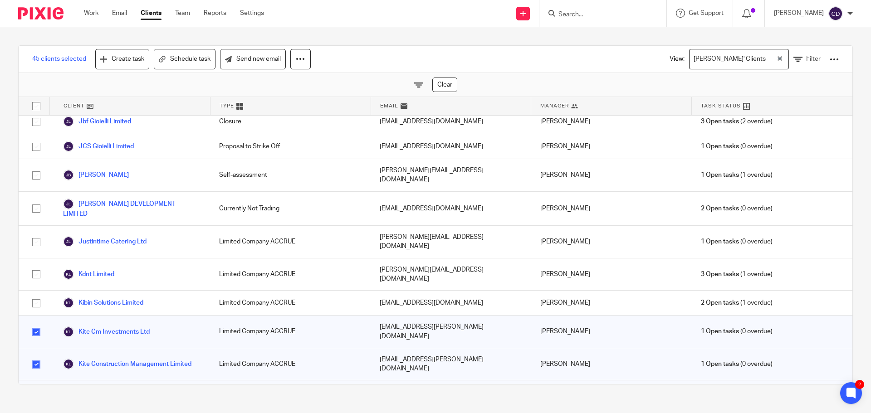
scroll to position [2086, 0]
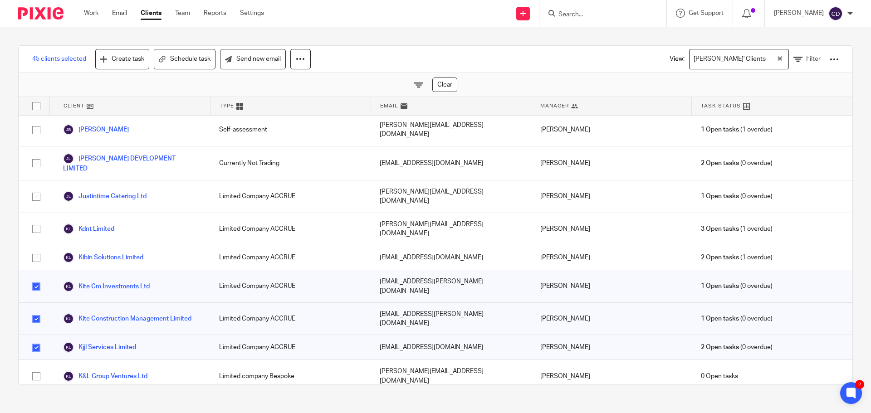
checkbox input "true"
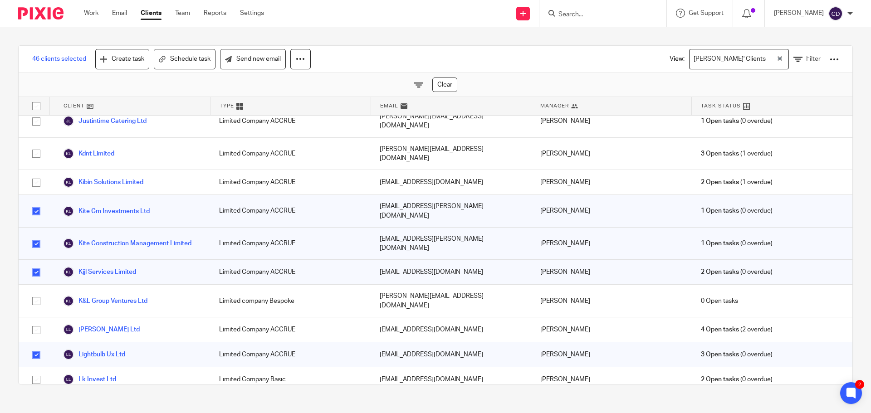
scroll to position [2177, 0]
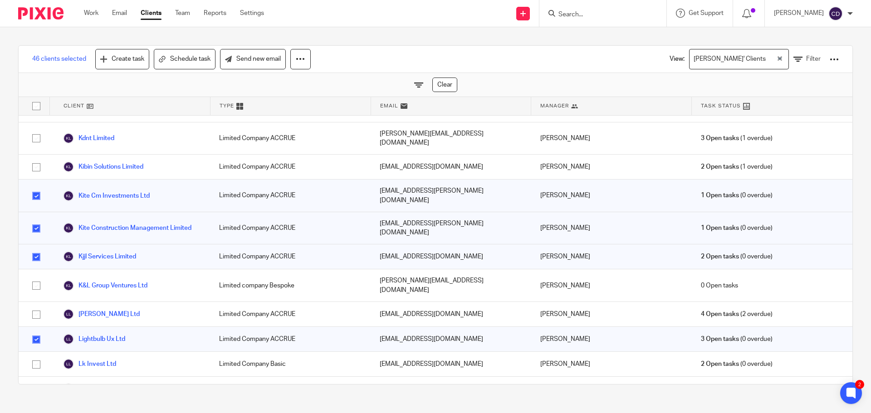
checkbox input "true"
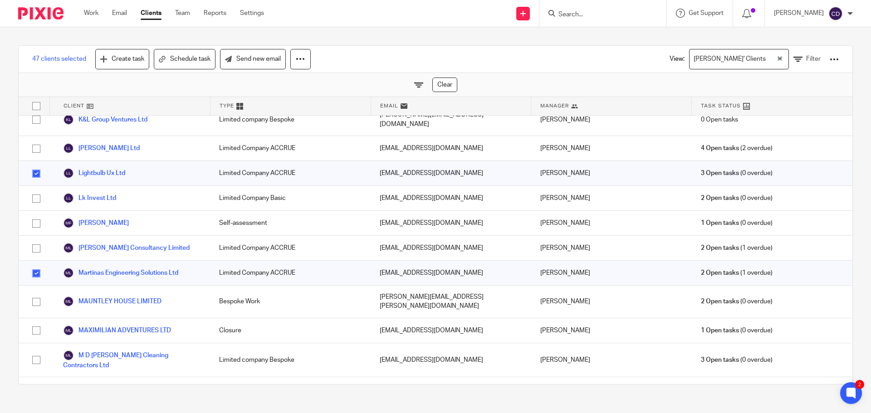
scroll to position [2358, 0]
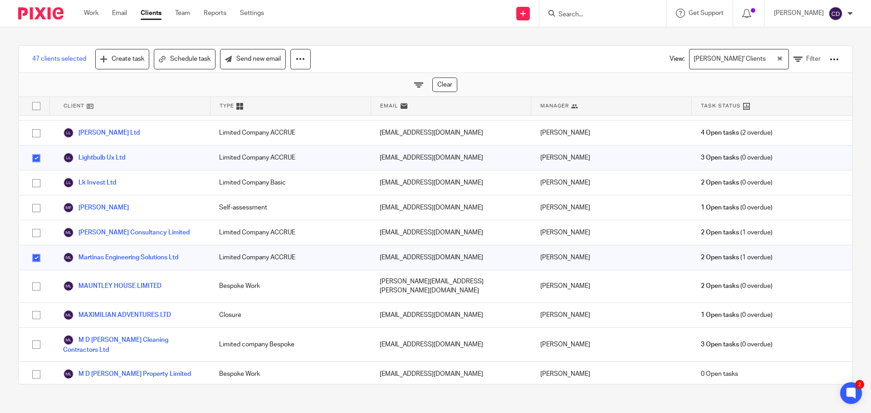
checkbox input "true"
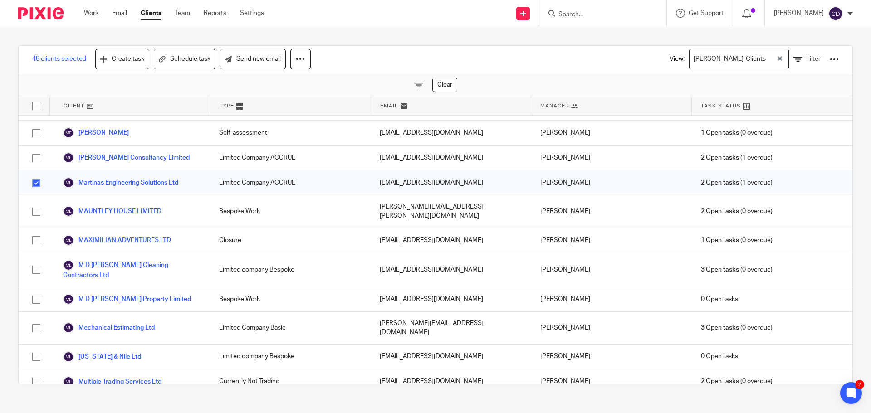
scroll to position [2449, 0]
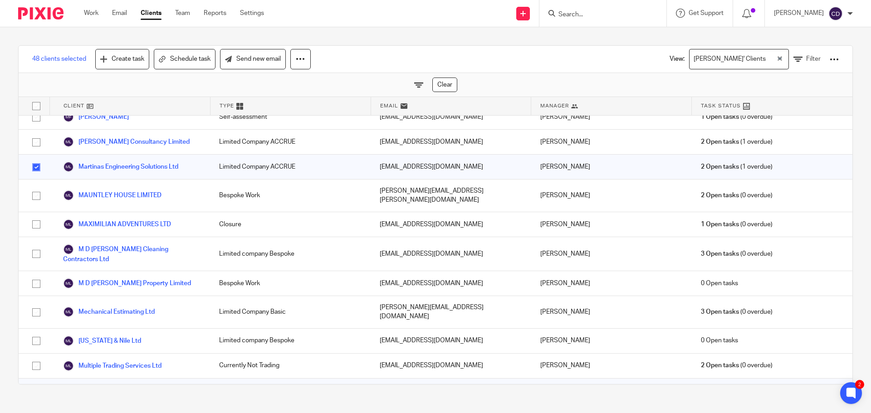
checkbox input "false"
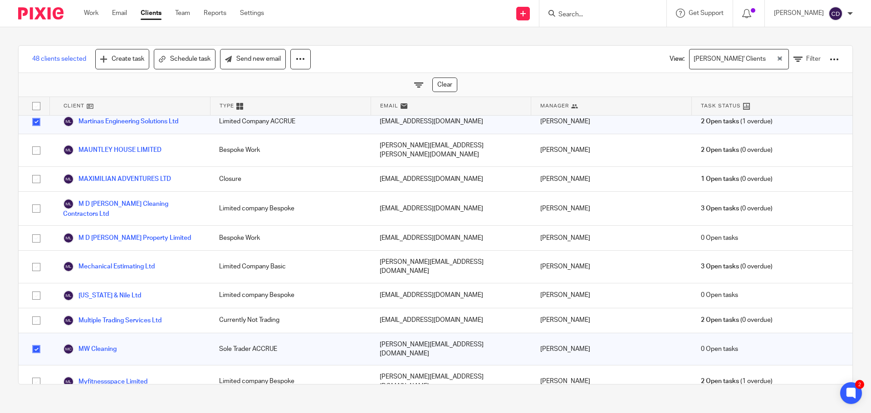
checkbox input "true"
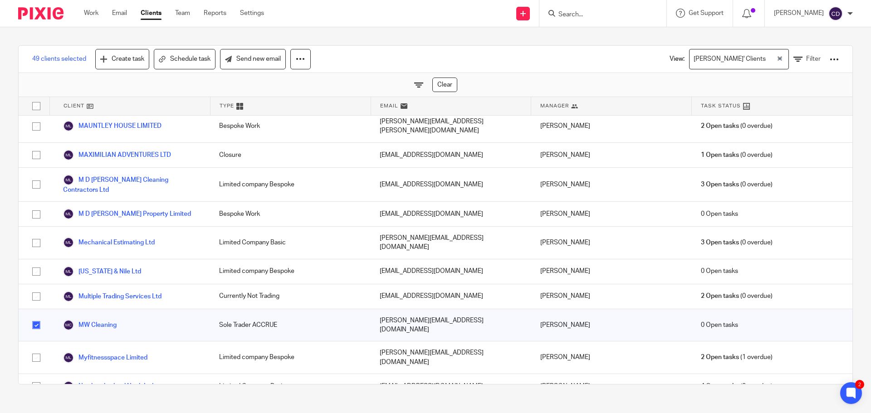
scroll to position [2539, 0]
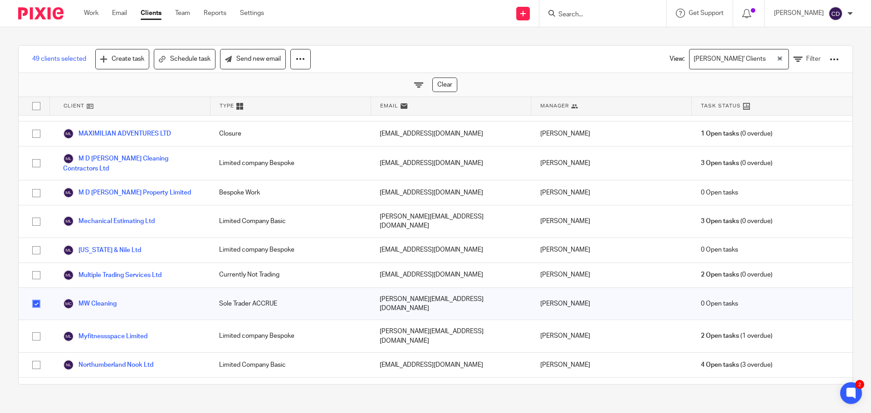
checkbox input "true"
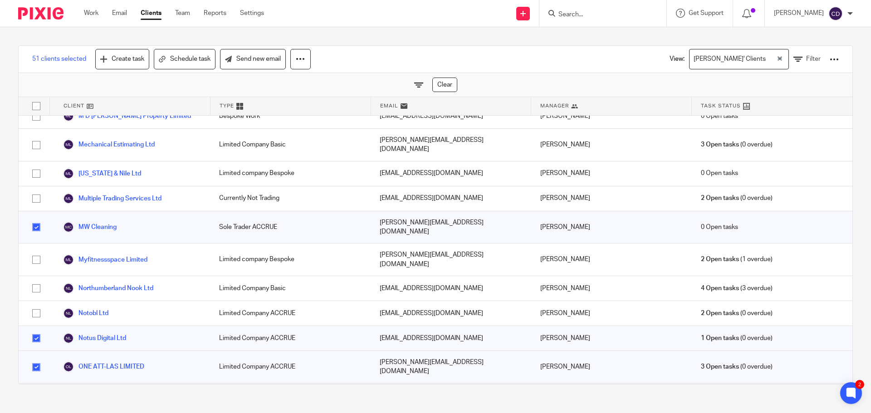
scroll to position [2630, 0]
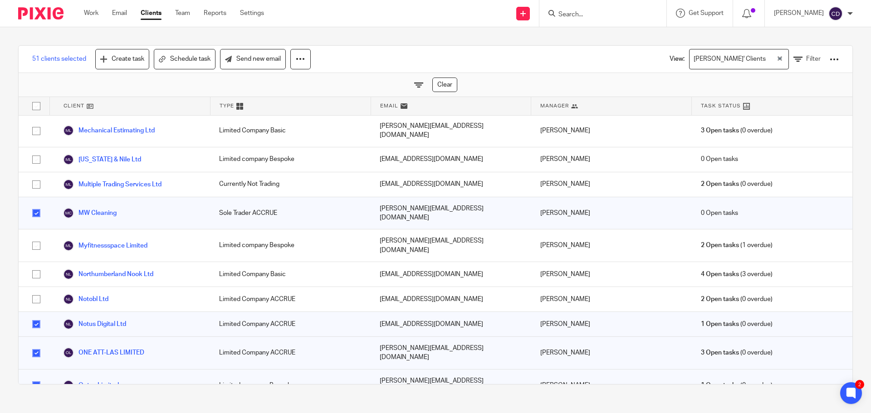
checkbox input "true"
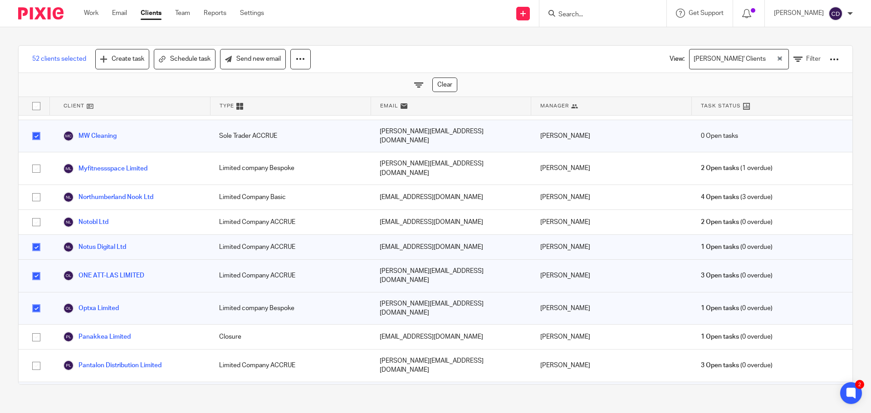
scroll to position [2721, 0]
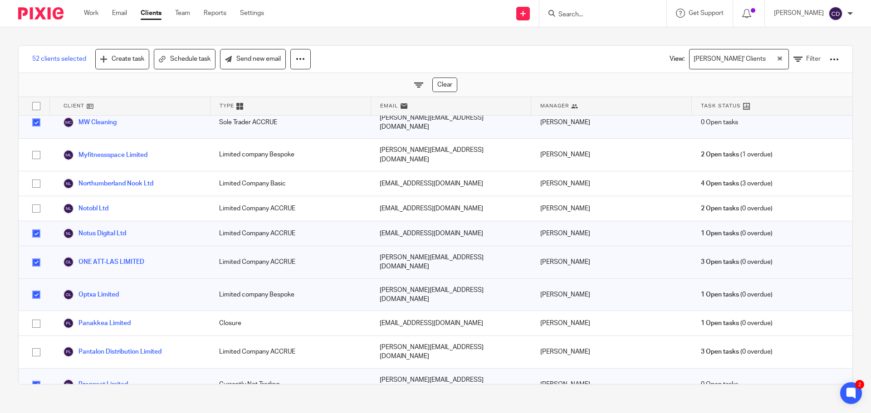
checkbox input "true"
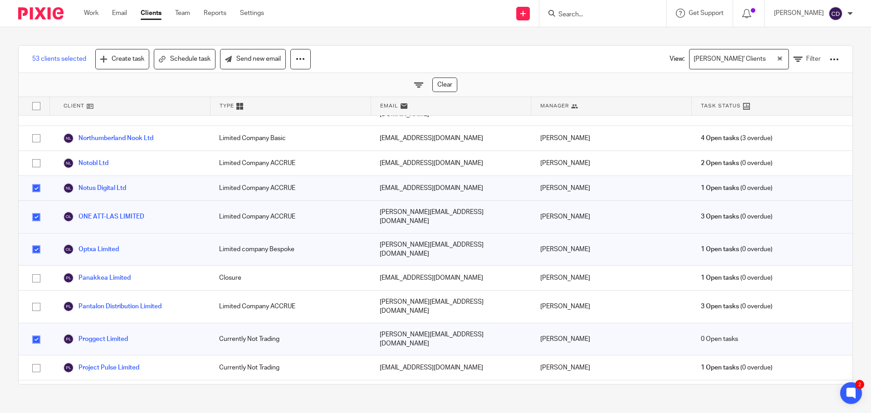
checkbox input "true"
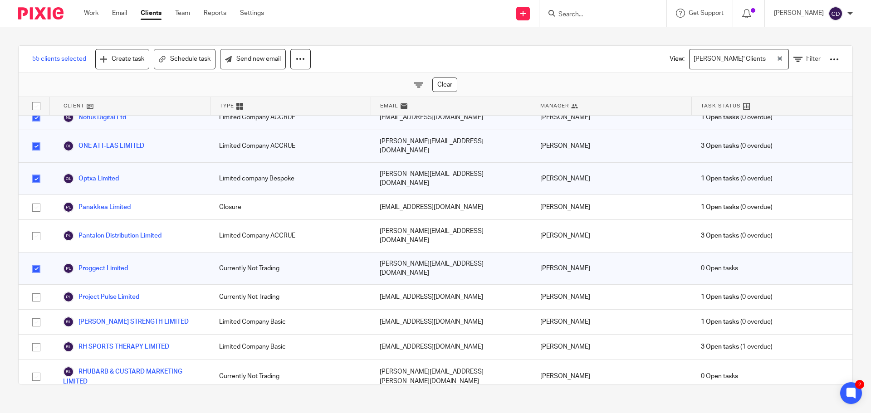
scroll to position [2857, 0]
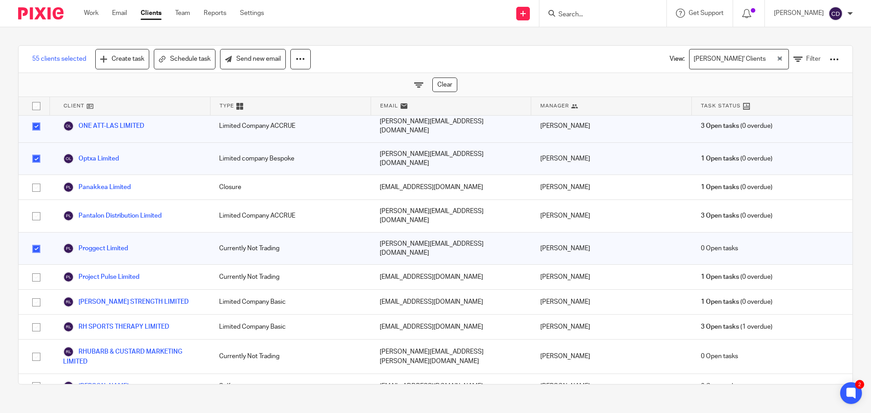
checkbox input "true"
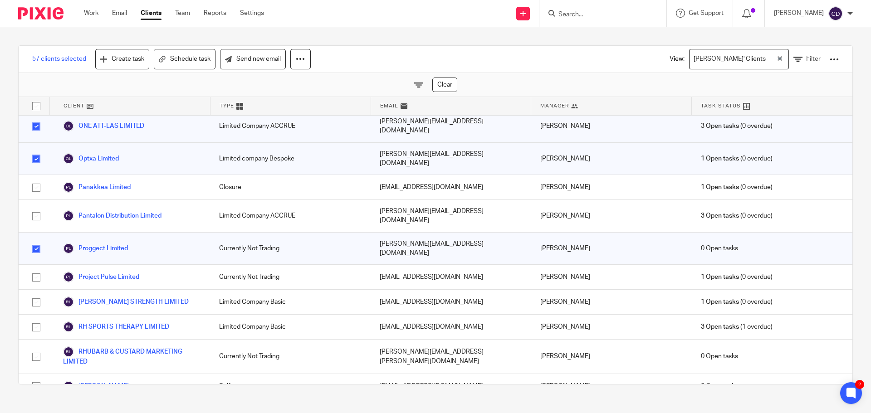
checkbox input "true"
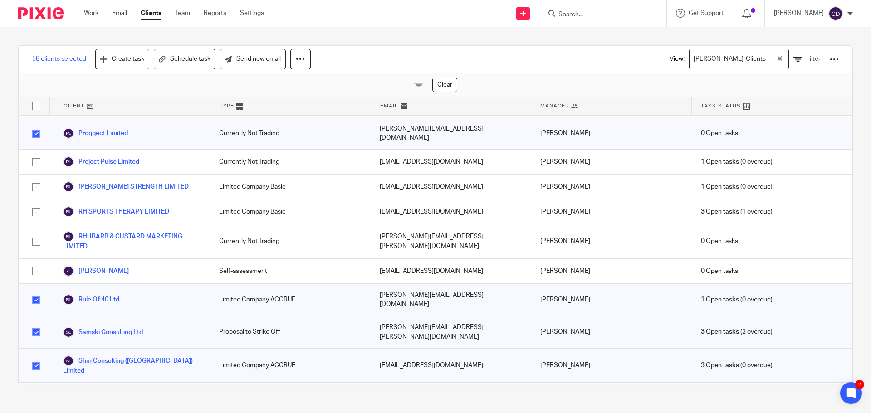
scroll to position [2993, 0]
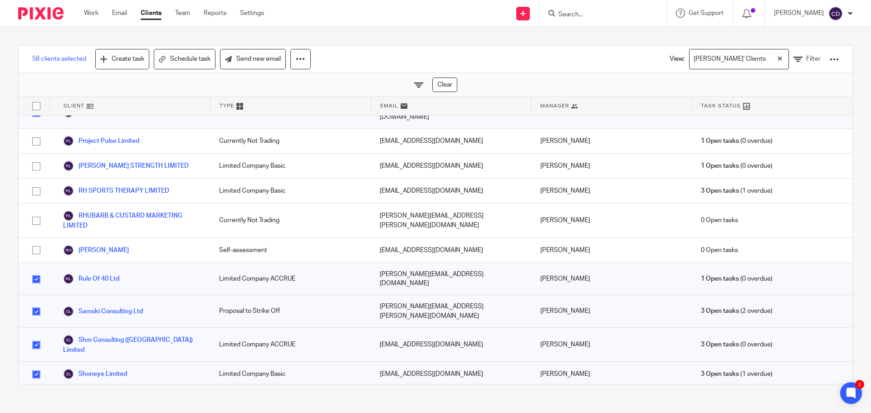
checkbox input "true"
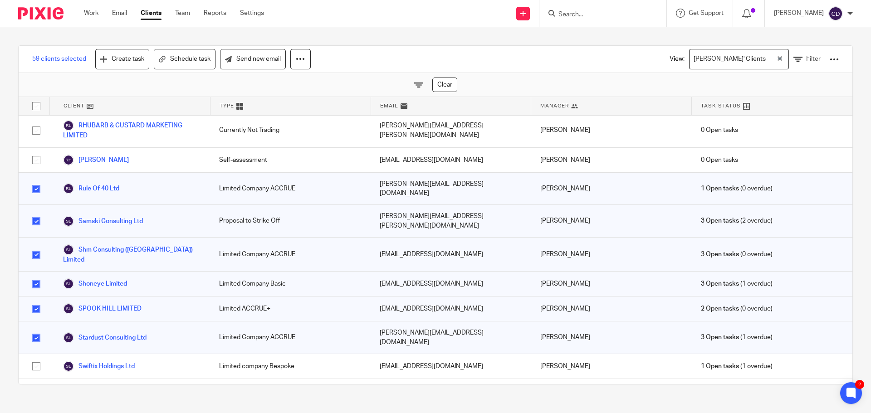
scroll to position [3084, 0]
checkbox input "true"
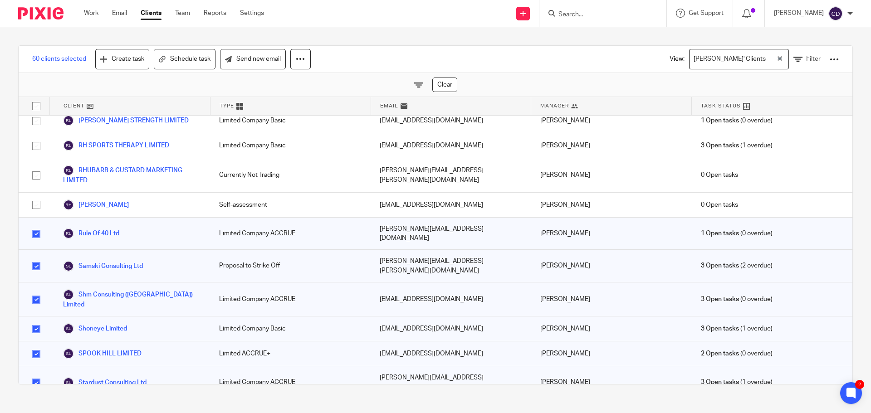
checkbox input "true"
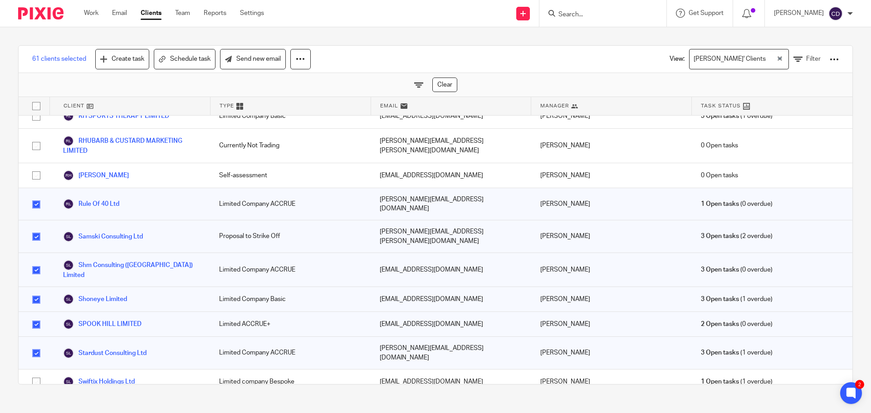
scroll to position [3084, 0]
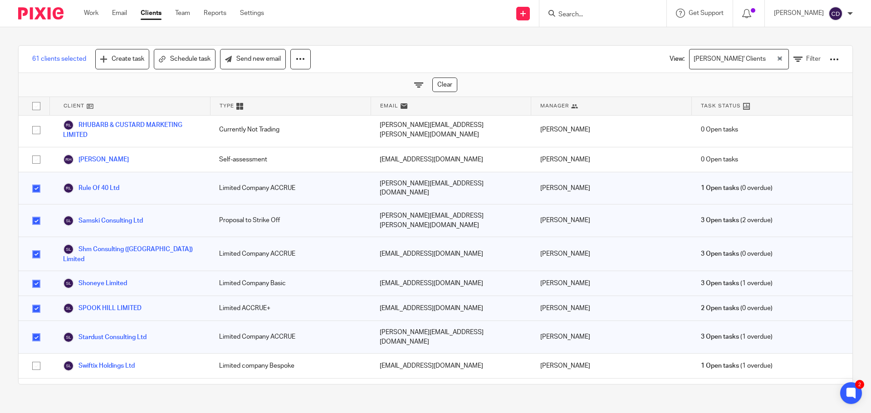
checkbox input "true"
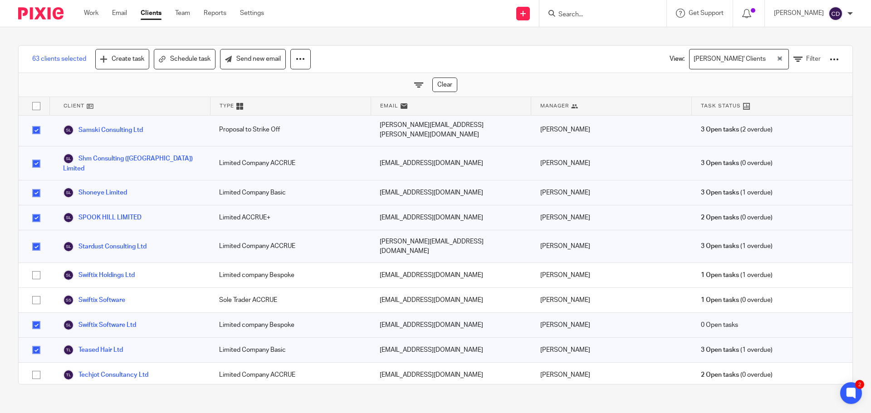
scroll to position [3220, 0]
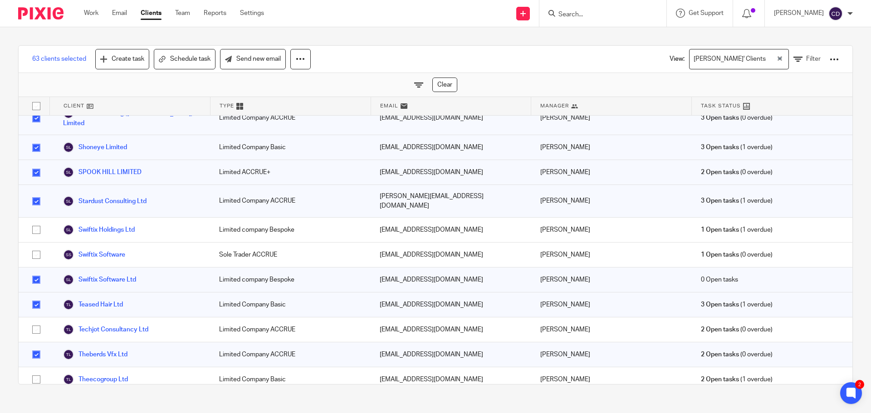
checkbox input "true"
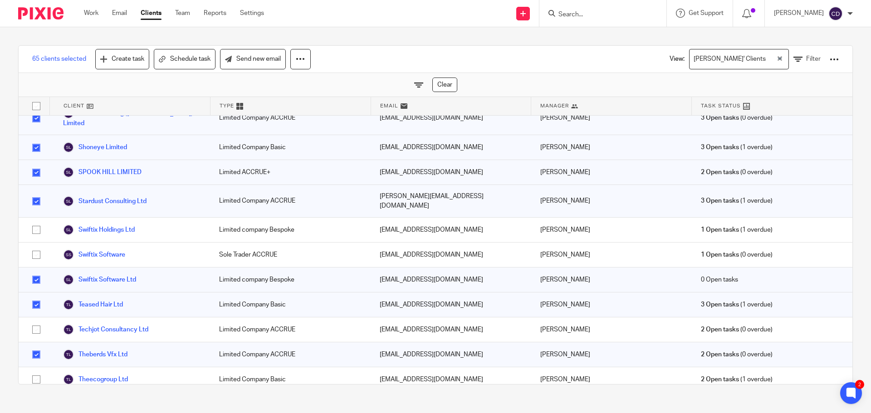
checkbox input "true"
checkbox input "false"
checkbox input "true"
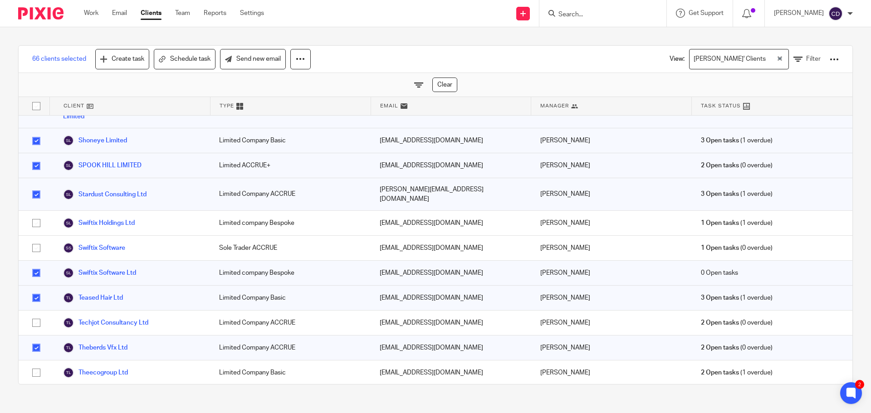
scroll to position [3247, 0]
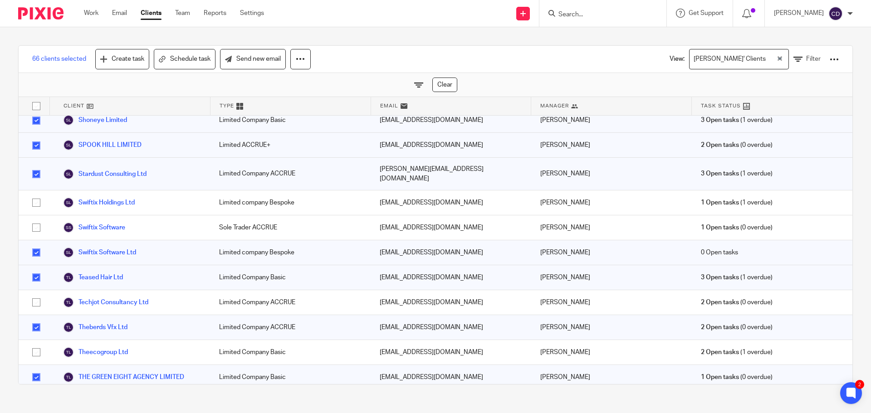
checkbox input "true"
click at [260, 61] on link "Send new email" at bounding box center [253, 59] width 66 height 20
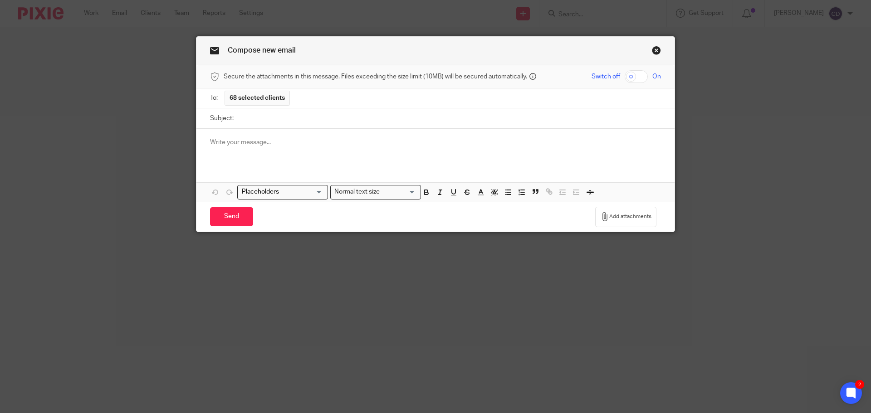
click at [307, 111] on input "Subject:" at bounding box center [449, 118] width 423 height 20
paste input "Refer a Friend – Earn up to £250 in Vouchers!"
type input "Refer a Friend – Earn up to £250 in Vouchers!"
click at [299, 146] on p at bounding box center [435, 142] width 451 height 9
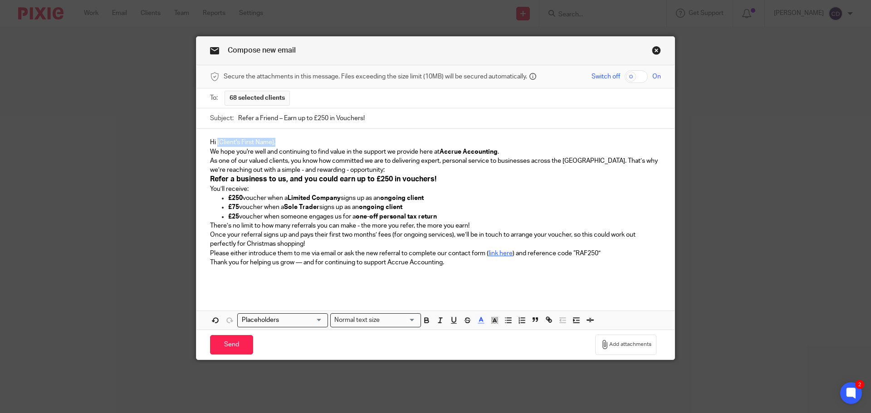
drag, startPoint x: 253, startPoint y: 140, endPoint x: 214, endPoint y: 139, distance: 38.6
click at [214, 139] on p "Hi [Client's First Name]," at bounding box center [435, 142] width 451 height 9
click at [292, 321] on input "Search for option" at bounding box center [281, 321] width 84 height 10
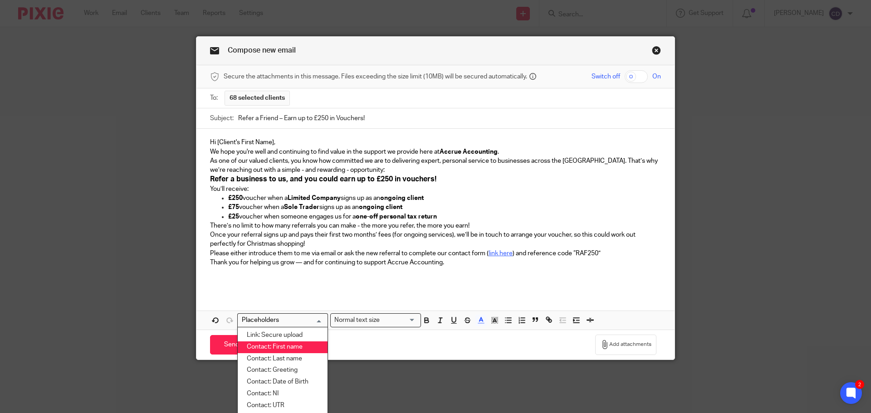
click at [292, 346] on li "Contact: First name" at bounding box center [283, 347] width 90 height 12
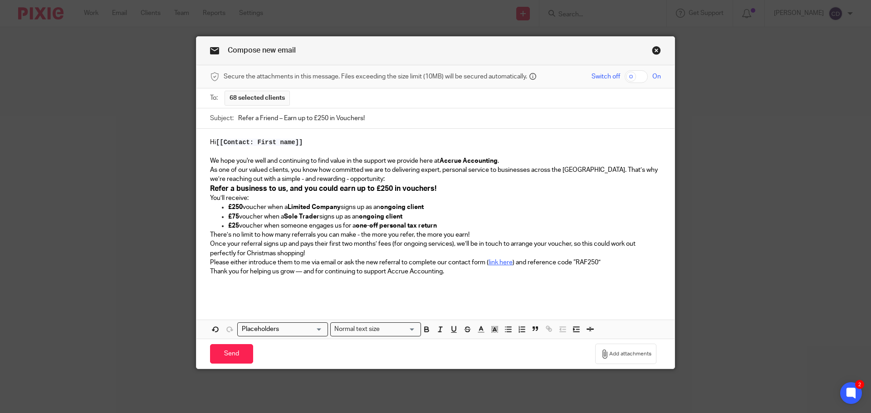
click at [449, 180] on p "As one of our valued clients, you know how committed we are to delivering exper…" at bounding box center [435, 175] width 451 height 19
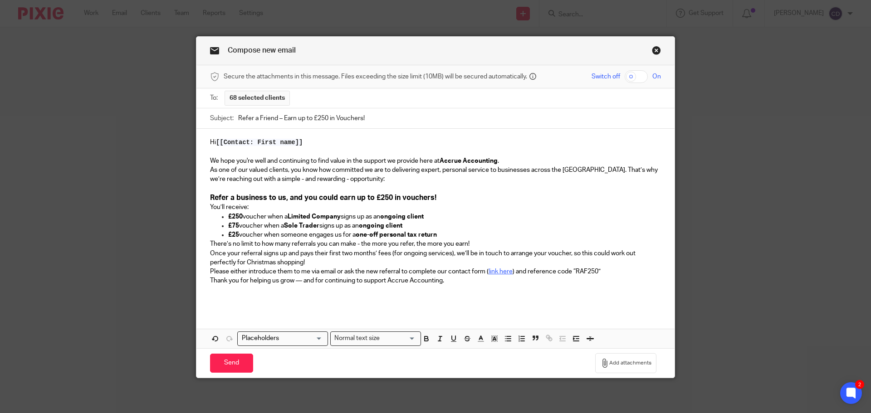
click at [456, 209] on p "You’ll receive:" at bounding box center [435, 207] width 451 height 9
click at [473, 199] on h3 "Refer a business to us, and you could earn up to £250 in vouchers!" at bounding box center [435, 198] width 451 height 10
click at [481, 234] on p "£25 voucher when someone engages us for a one-off personal tax return" at bounding box center [444, 234] width 433 height 9
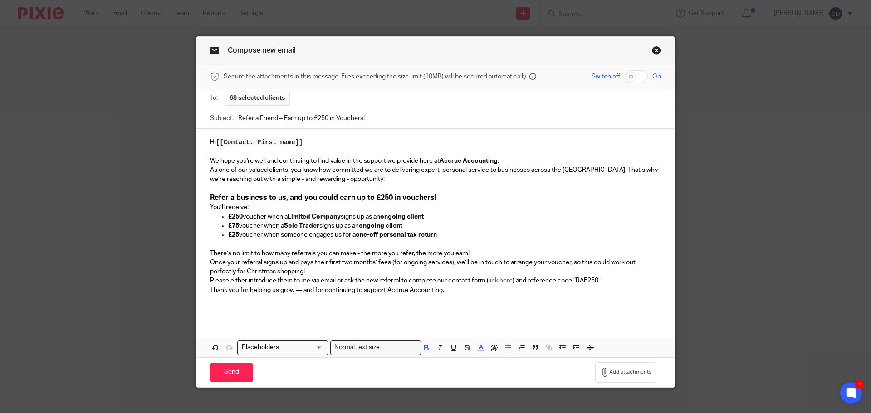
click at [502, 253] on p "There’s no limit to how many referrals you can make - the more you refer, the m…" at bounding box center [435, 253] width 451 height 9
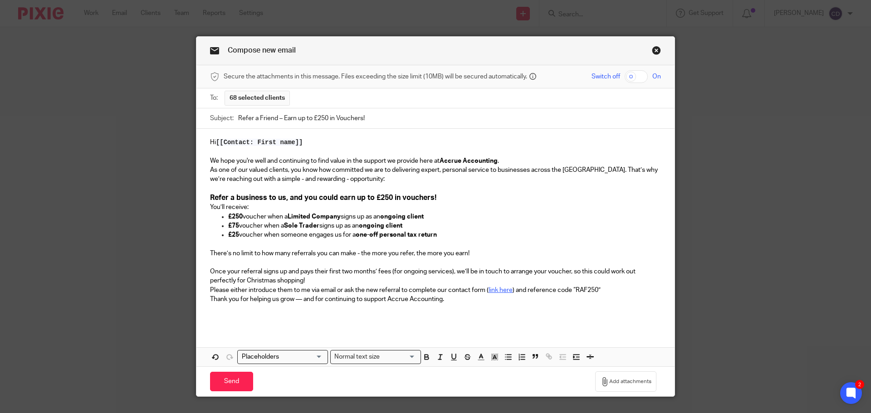
click at [394, 279] on p "Once your referral signs up and pays their first two months’ fees (for ongoing …" at bounding box center [435, 276] width 451 height 19
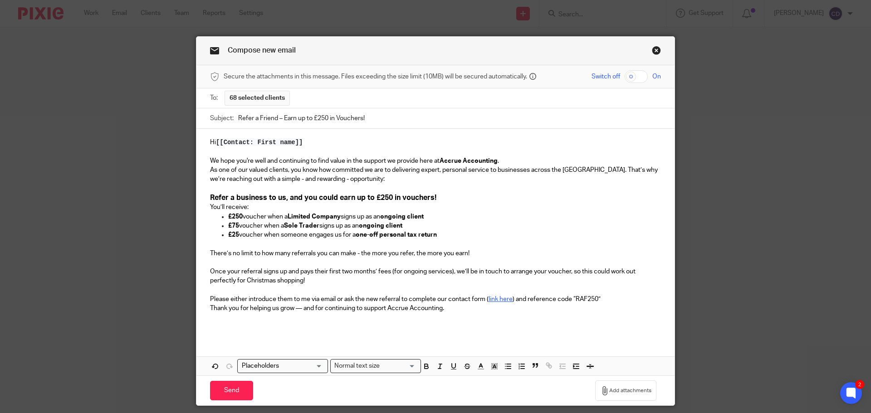
click at [618, 300] on p "Please either introduce them to me via email or ask the new referral to complet…" at bounding box center [435, 299] width 451 height 9
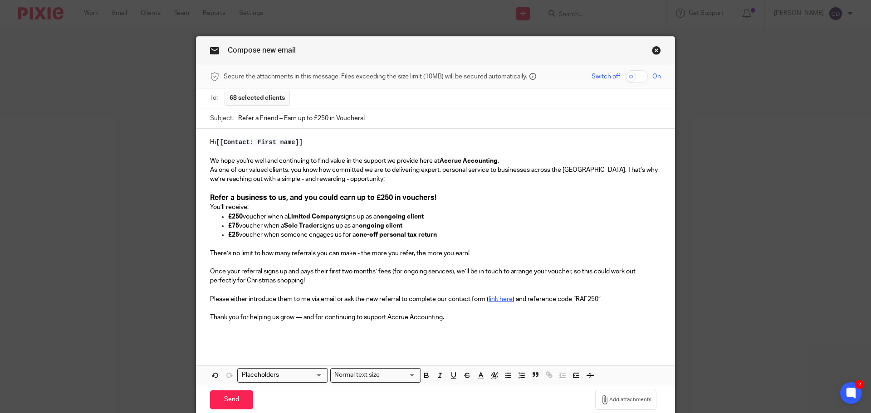
click at [507, 161] on p "We hope you're well and continuing to find value in the support we provide here…" at bounding box center [435, 160] width 451 height 9
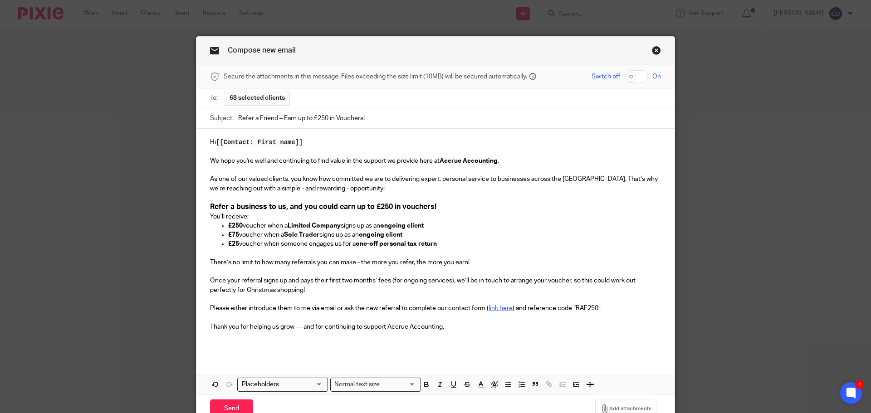
click at [520, 235] on p "£75 voucher when a Sole Trader signs up as an ongoing client" at bounding box center [444, 234] width 433 height 9
click at [227, 400] on input "Send" at bounding box center [231, 409] width 43 height 19
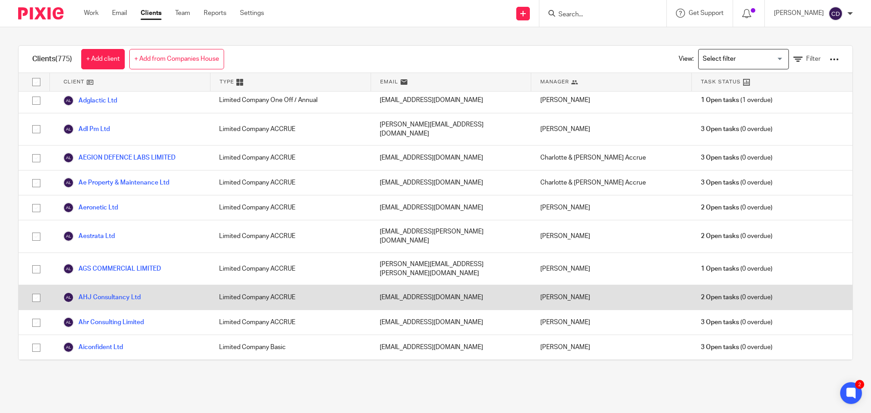
scroll to position [544, 0]
